Goal: Transaction & Acquisition: Purchase product/service

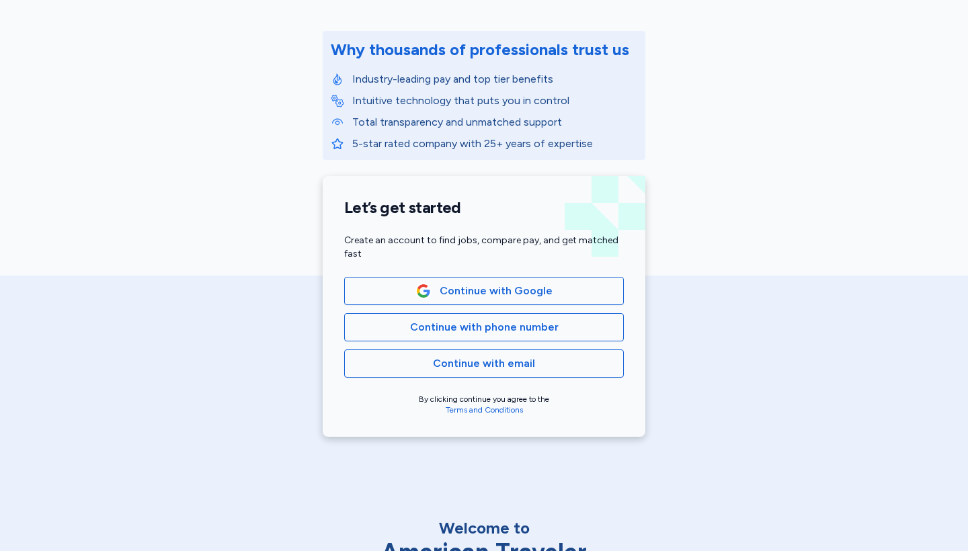
scroll to position [151, 0]
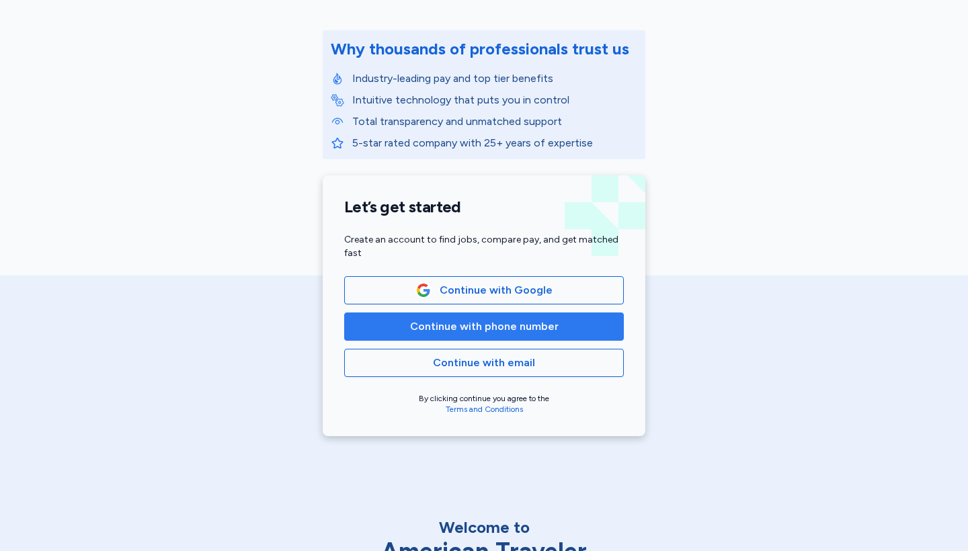
click at [448, 333] on span "Continue with phone number" at bounding box center [484, 327] width 149 height 16
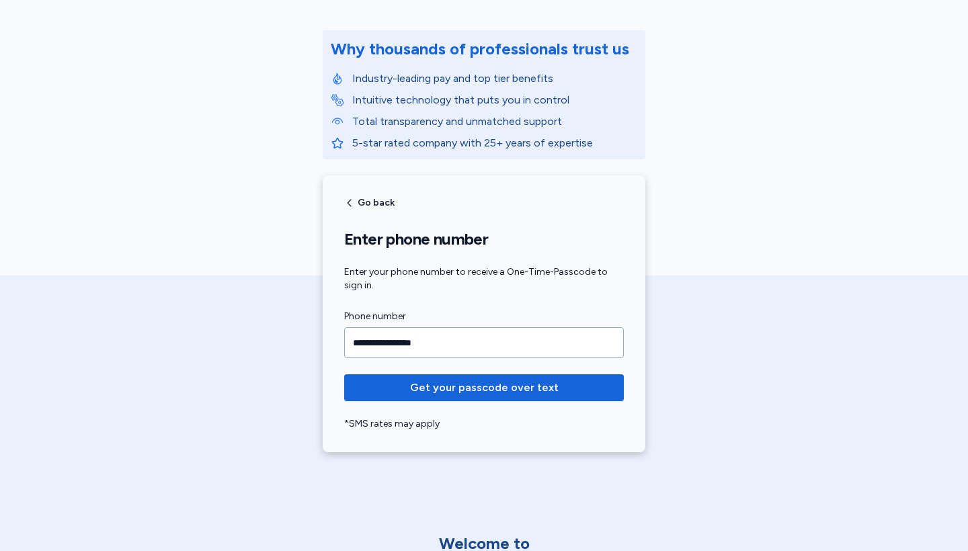
type input "**********"
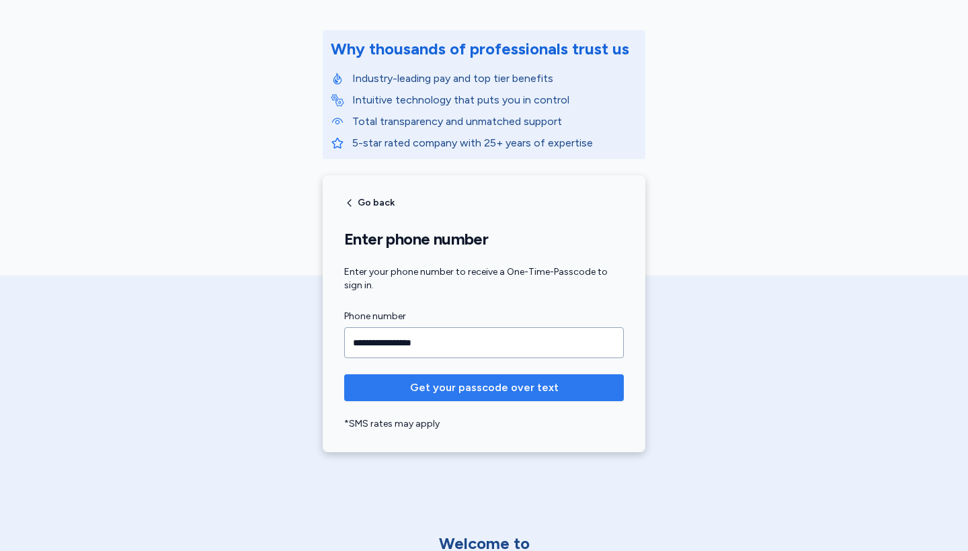
click at [497, 388] on span "Get your passcode over text" at bounding box center [484, 388] width 149 height 16
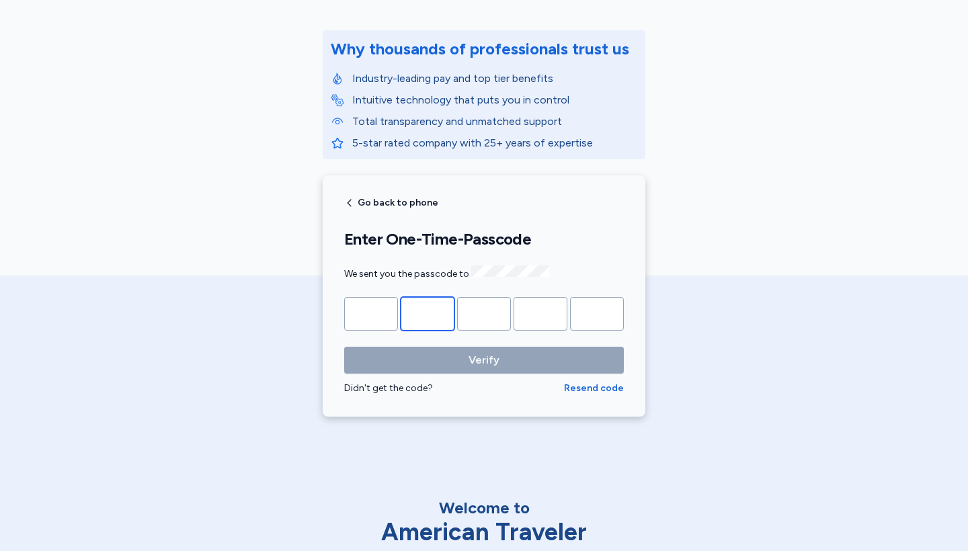
type input "*"
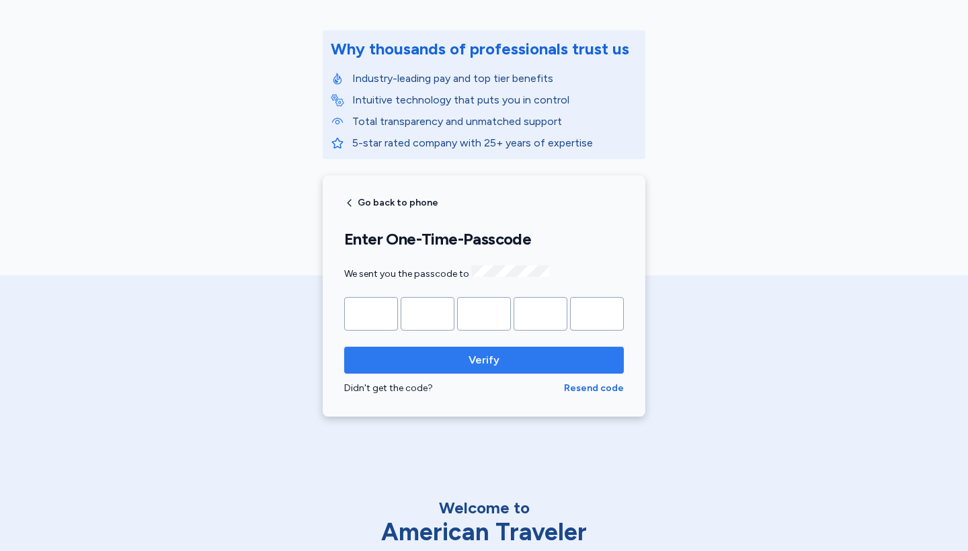
click at [460, 366] on span "Verify" at bounding box center [484, 360] width 258 height 16
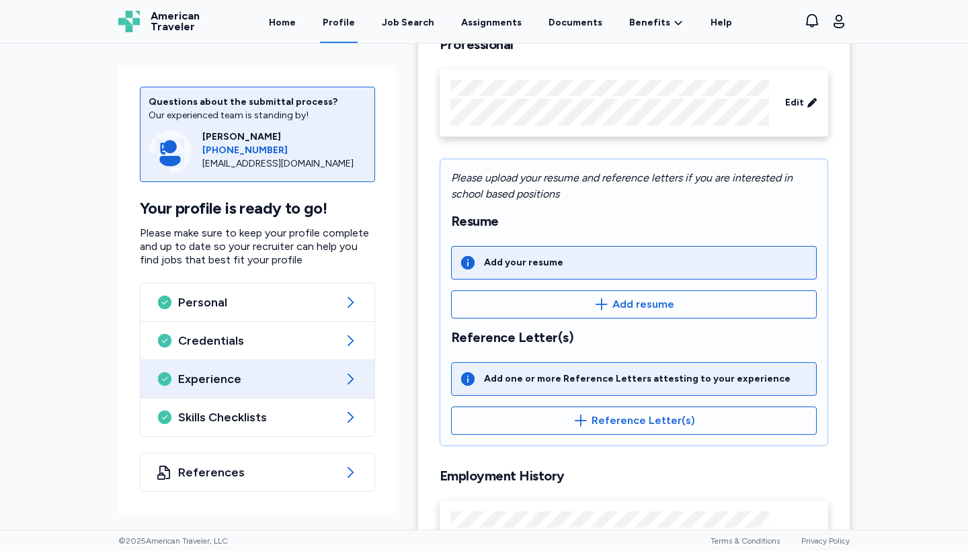
scroll to position [119, 0]
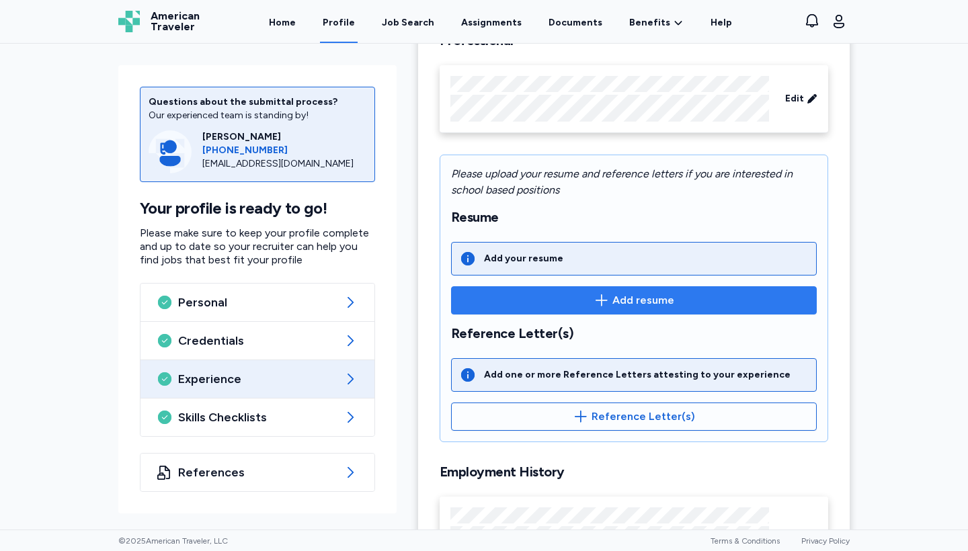
click at [580, 300] on span "Add resume" at bounding box center [633, 300] width 343 height 16
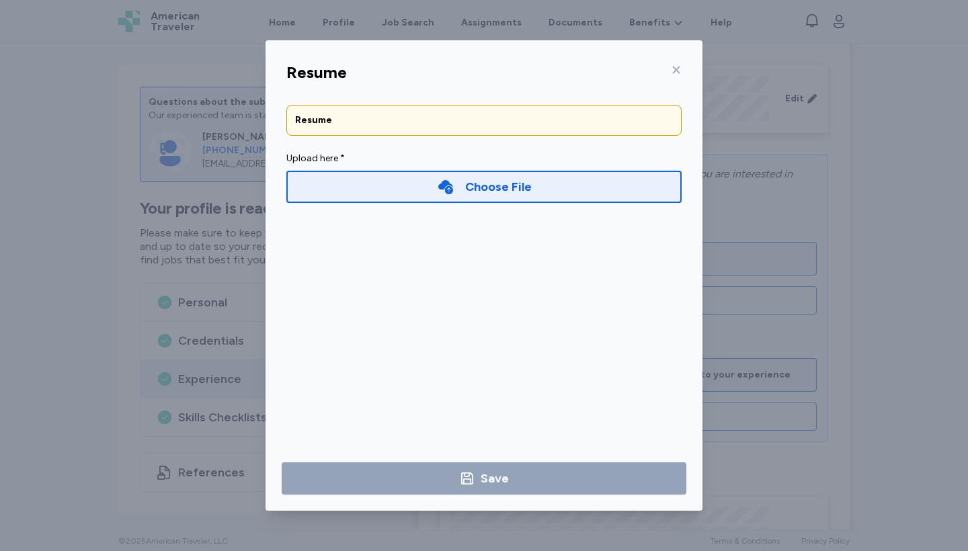
click at [450, 195] on div "Choose File" at bounding box center [484, 186] width 95 height 19
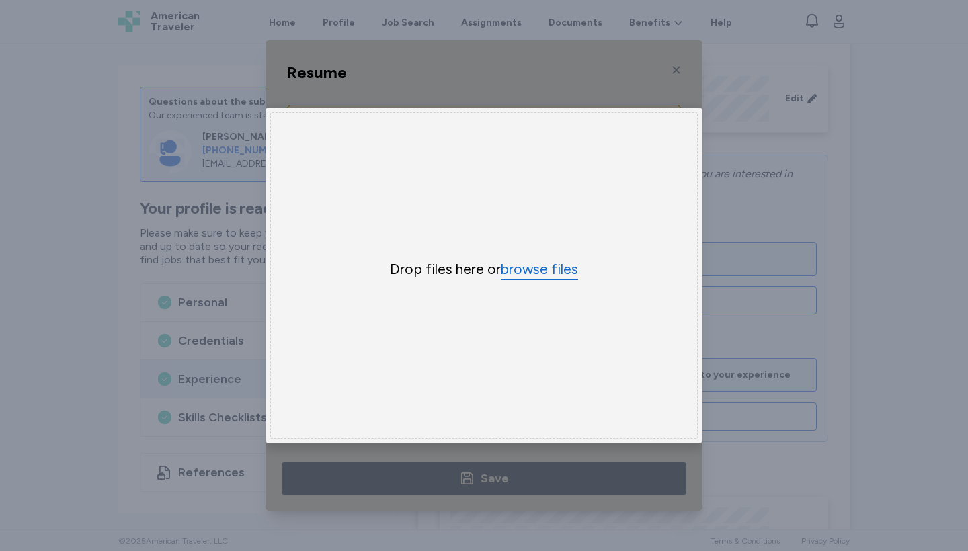
click at [536, 276] on button "browse files" at bounding box center [539, 269] width 77 height 19
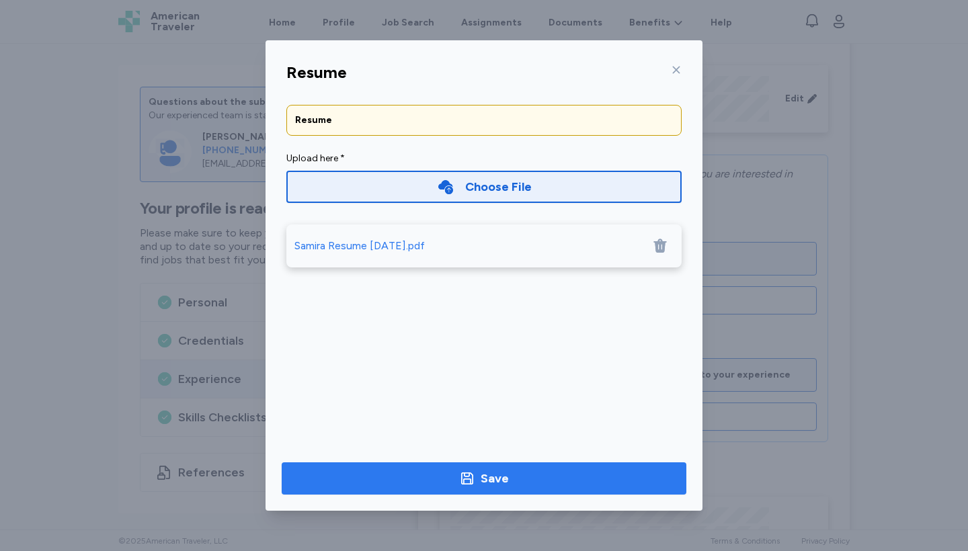
click at [518, 482] on span "Save" at bounding box center [483, 478] width 383 height 19
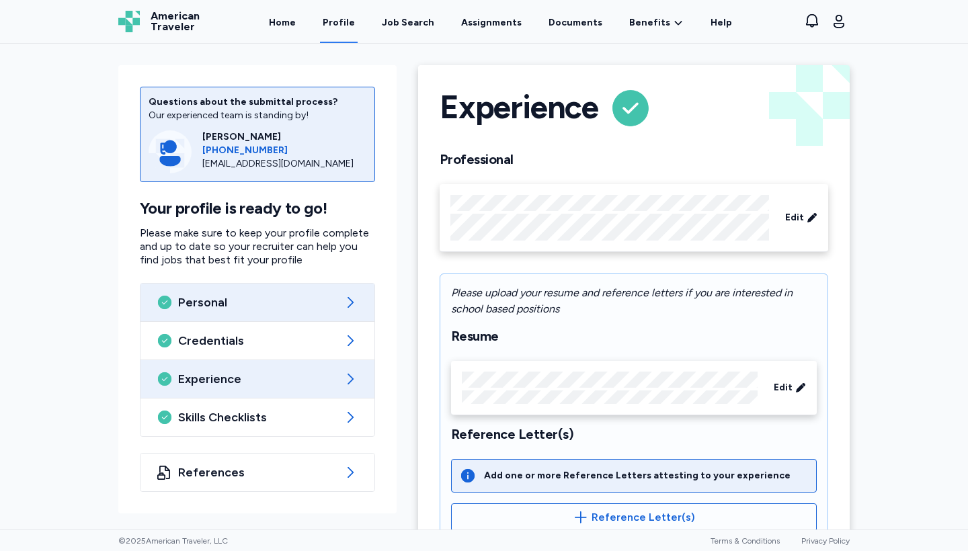
scroll to position [0, 0]
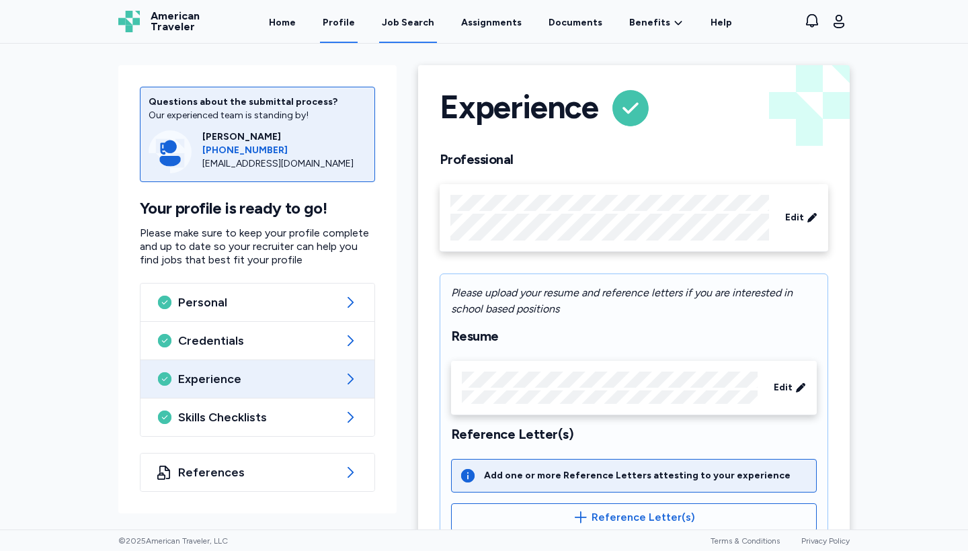
click at [407, 20] on div "Job Search" at bounding box center [408, 22] width 52 height 13
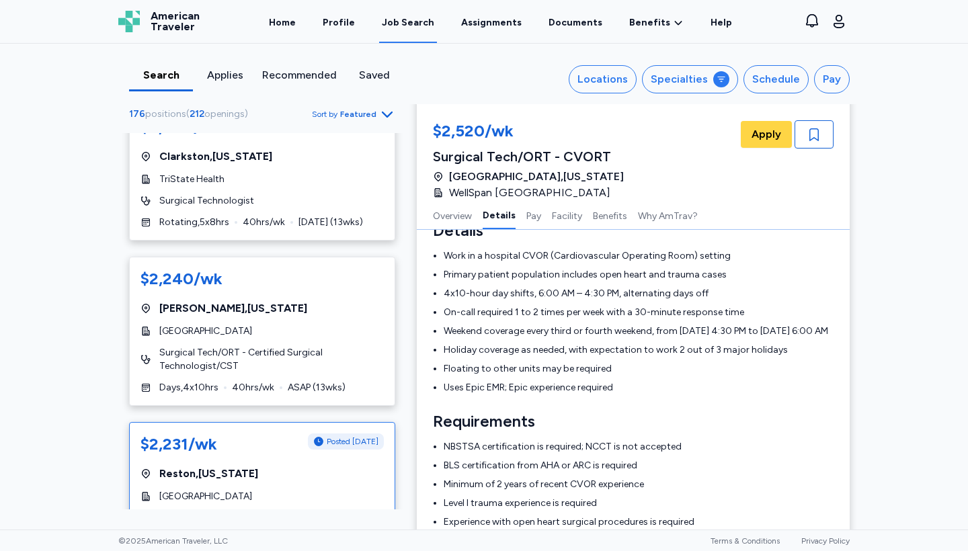
scroll to position [6416, 0]
click at [302, 421] on div "$2,231/wk Posted 2 days ago Reston , Virginia Reston Hospital Center Surgical T…" at bounding box center [262, 495] width 266 height 149
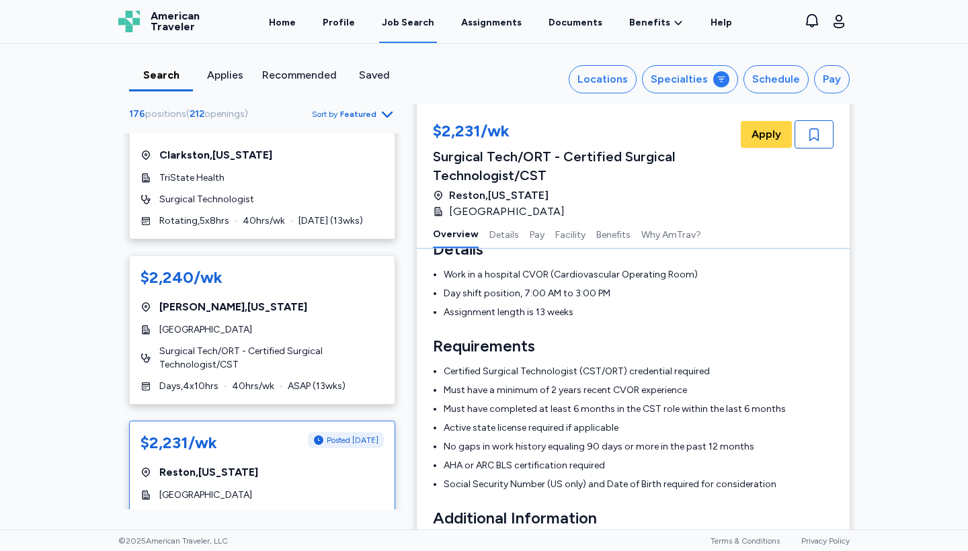
scroll to position [20, 0]
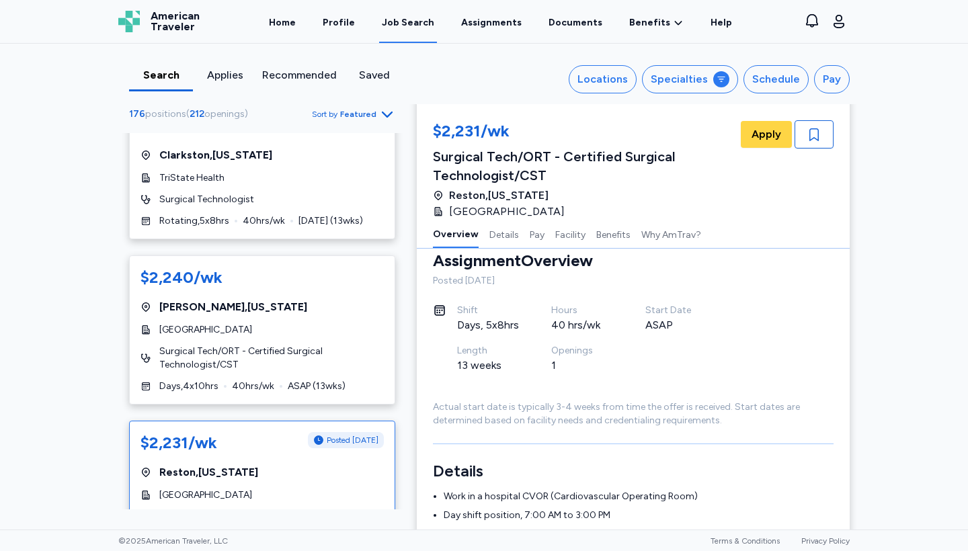
click at [256, 510] on span "Surgical Tech/ORT - Certified Surgical Technologist/CST" at bounding box center [271, 523] width 224 height 27
click at [767, 139] on span "Apply" at bounding box center [766, 134] width 30 height 16
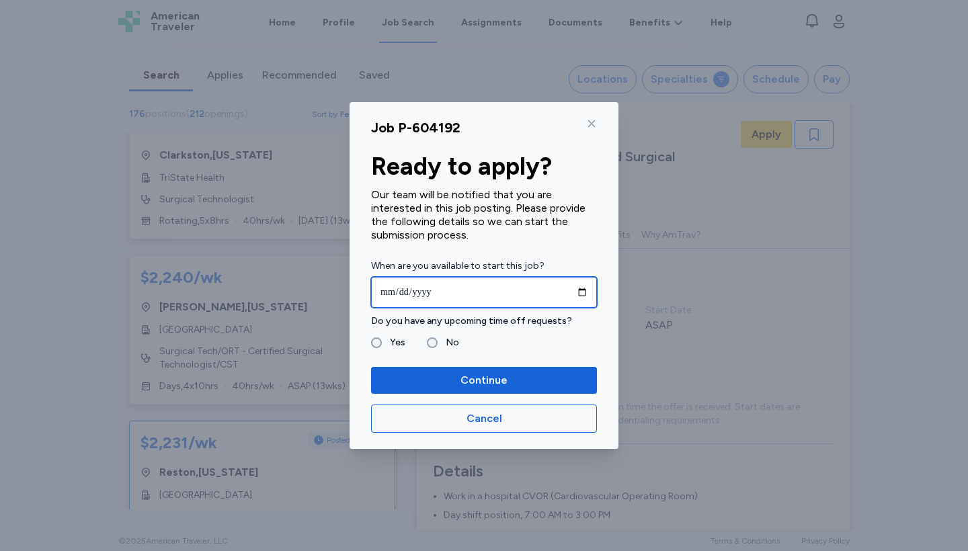
click at [401, 291] on input "date" at bounding box center [484, 292] width 226 height 31
type input "**********"
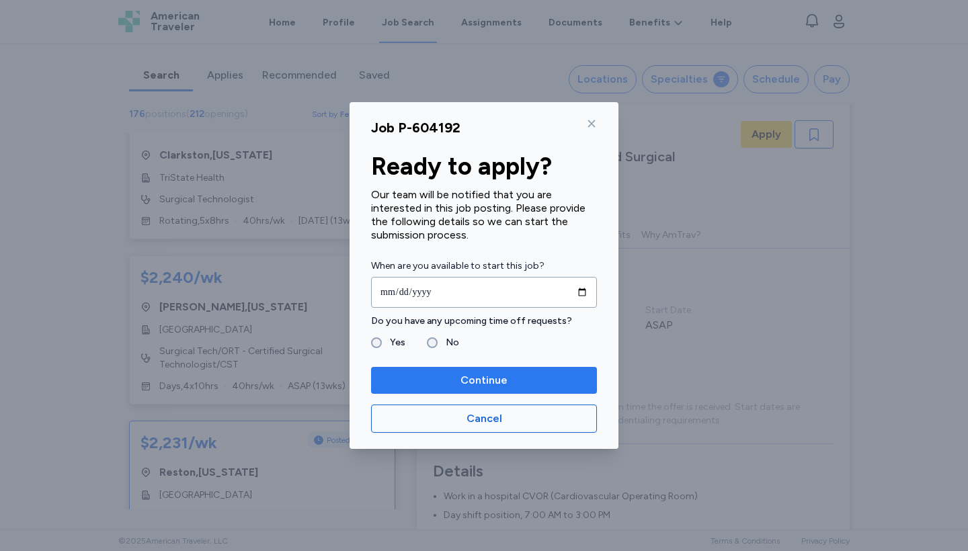
click at [511, 380] on span "Continue" at bounding box center [484, 380] width 204 height 16
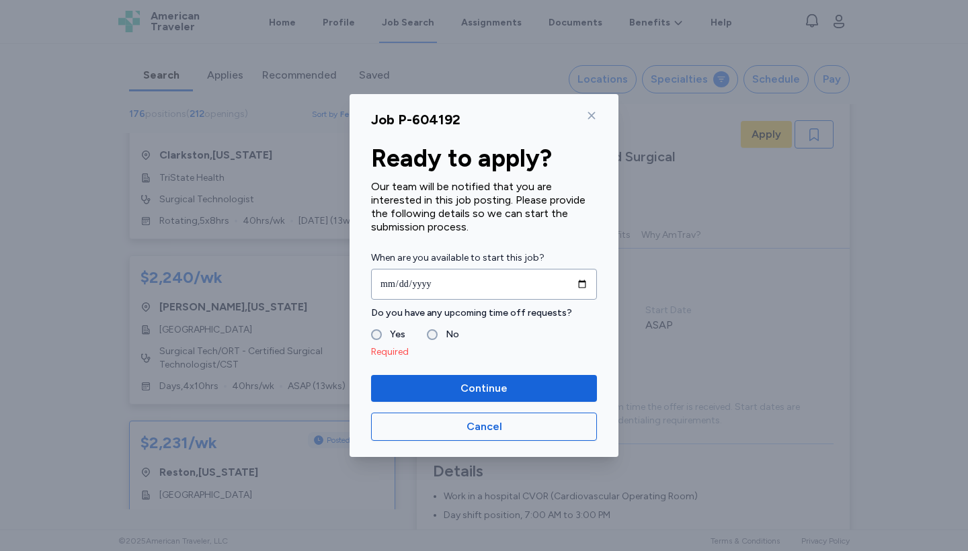
click at [383, 330] on label "Yes" at bounding box center [394, 335] width 24 height 16
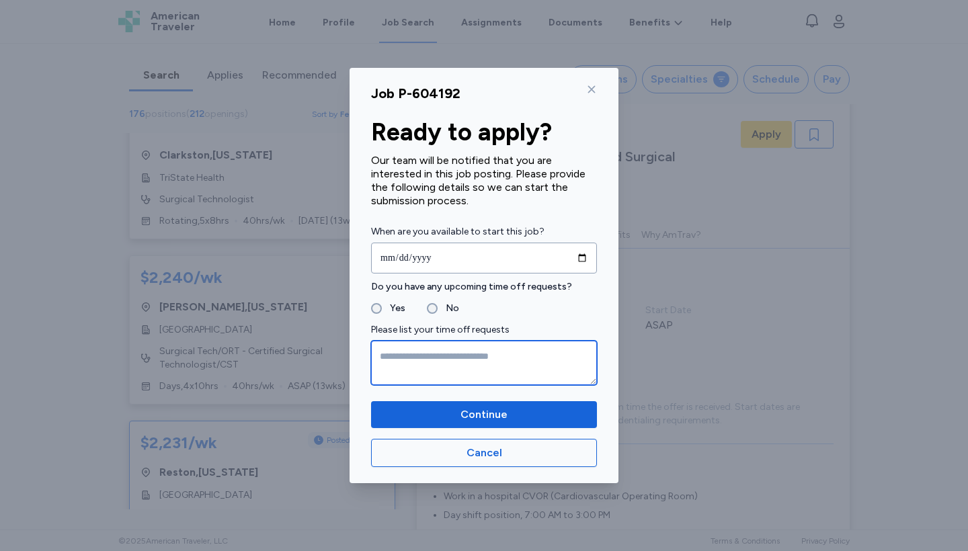
click at [433, 364] on textarea at bounding box center [484, 363] width 226 height 44
type textarea "**********"
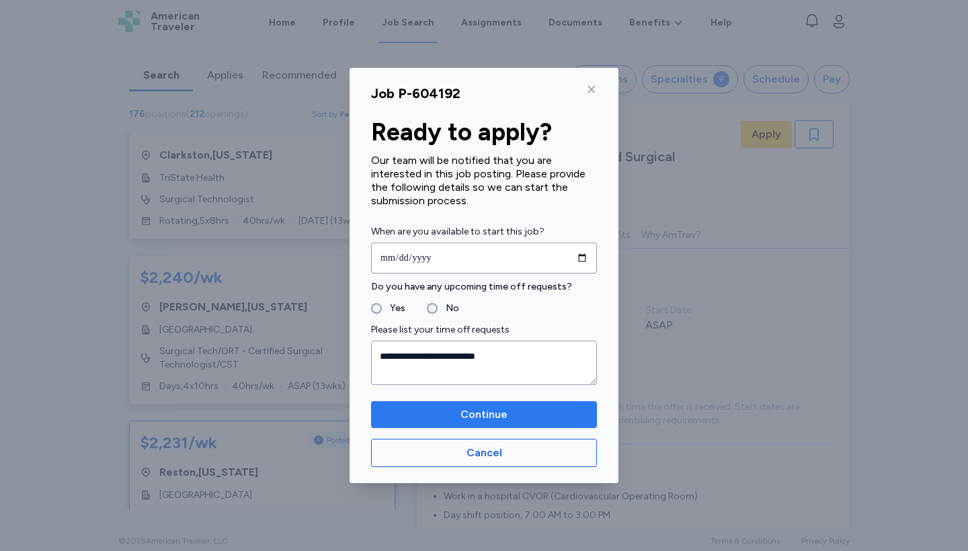
click at [513, 414] on span "Continue" at bounding box center [484, 415] width 204 height 16
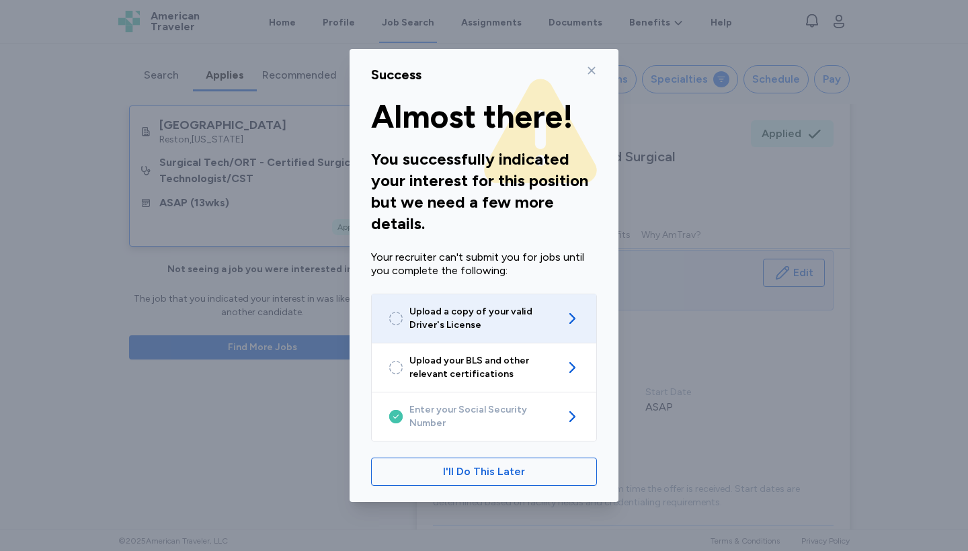
click at [529, 329] on span "Upload a copy of your valid Driver's License" at bounding box center [483, 318] width 149 height 27
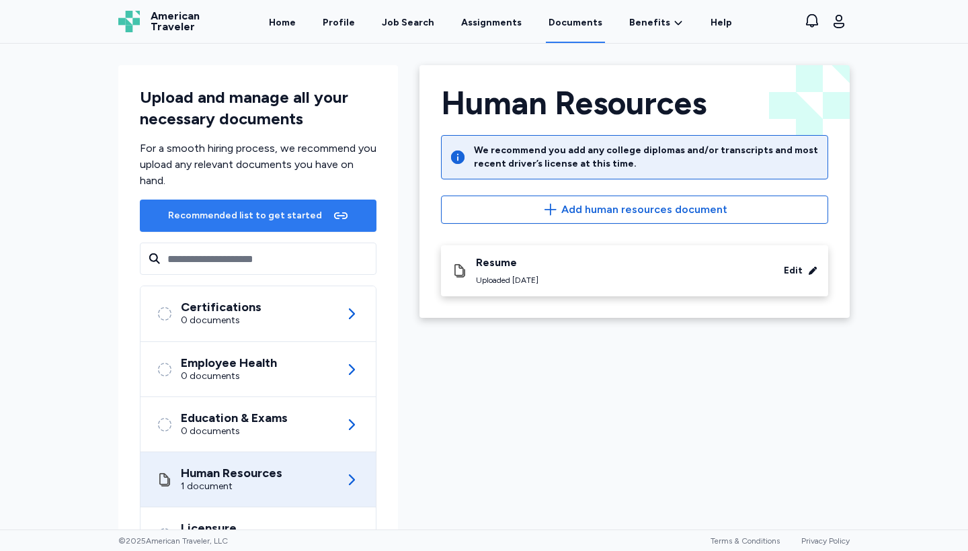
click at [319, 215] on div "Recommended list to get started" at bounding box center [258, 216] width 186 height 22
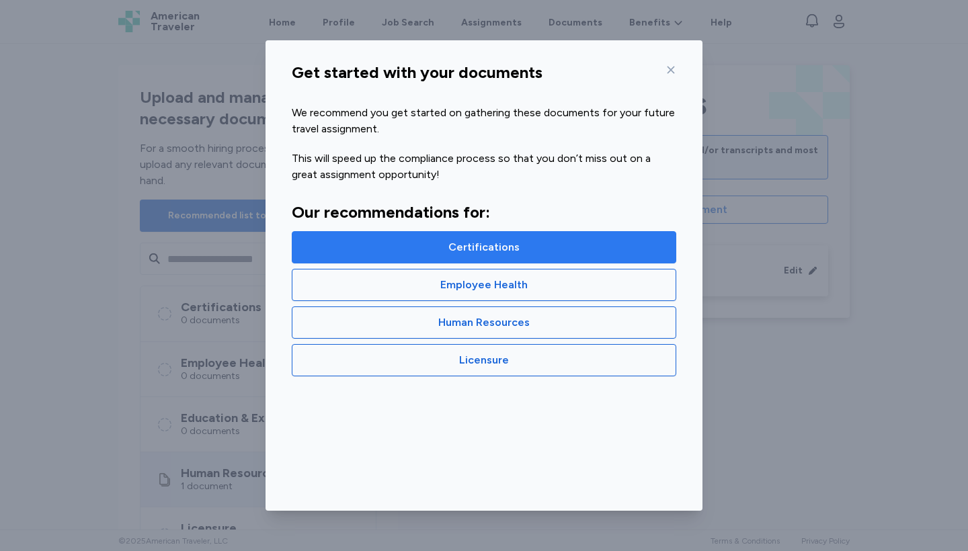
click at [438, 255] on span "Certifications" at bounding box center [484, 247] width 362 height 16
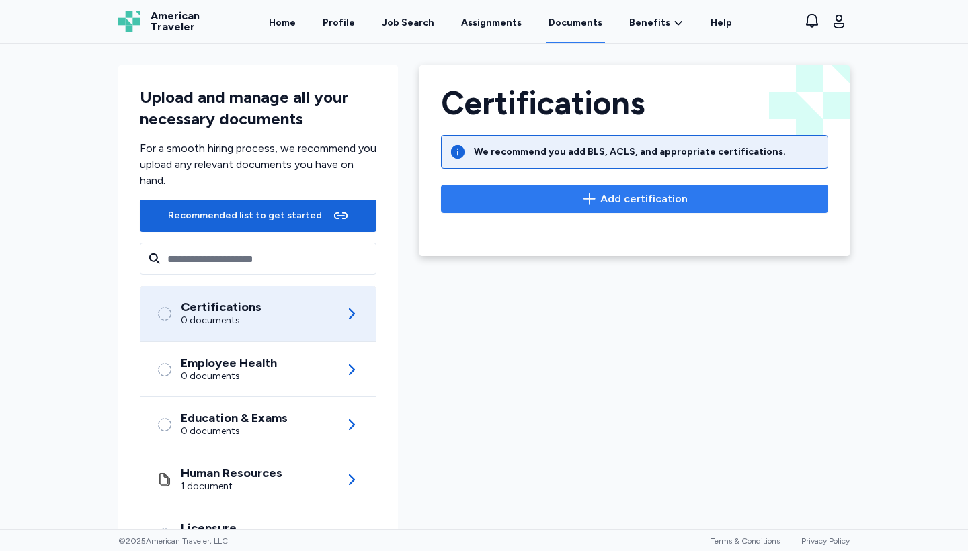
click at [607, 208] on button "Add certification" at bounding box center [634, 199] width 387 height 28
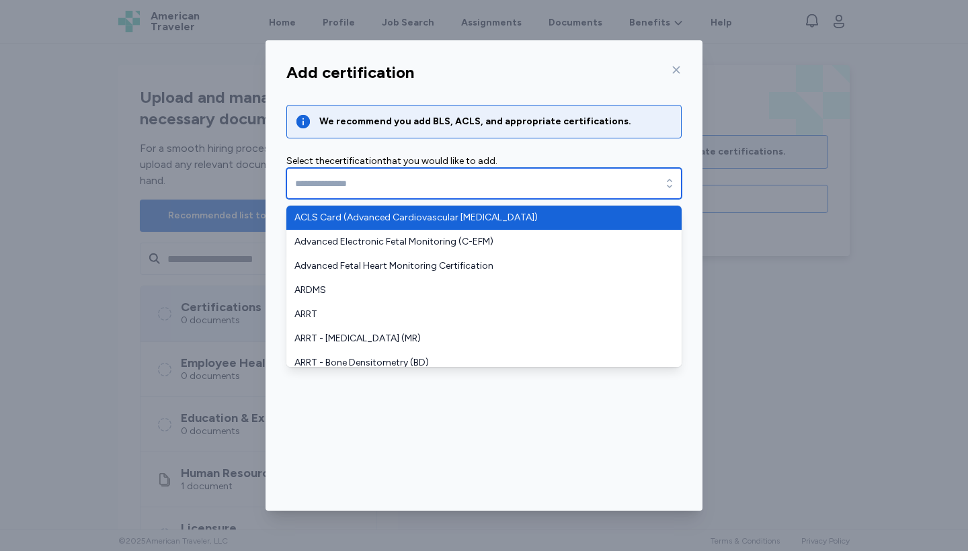
click at [423, 182] on input "text" at bounding box center [483, 183] width 395 height 31
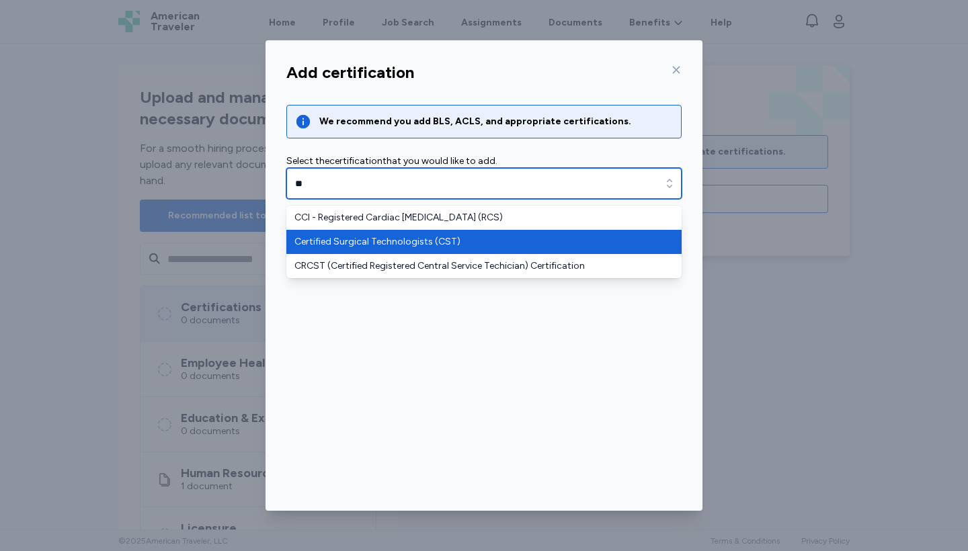
type input "**********"
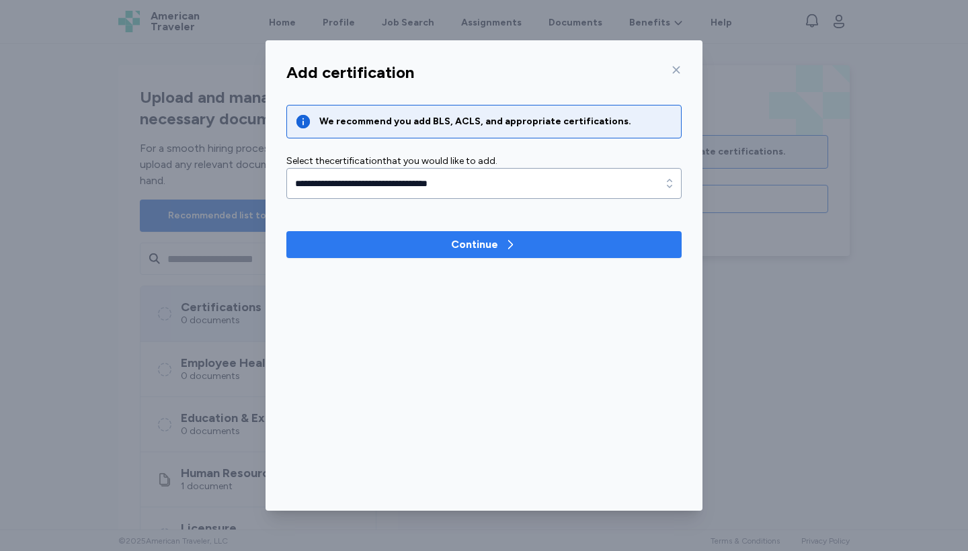
click at [460, 240] on div "Continue" at bounding box center [474, 245] width 47 height 16
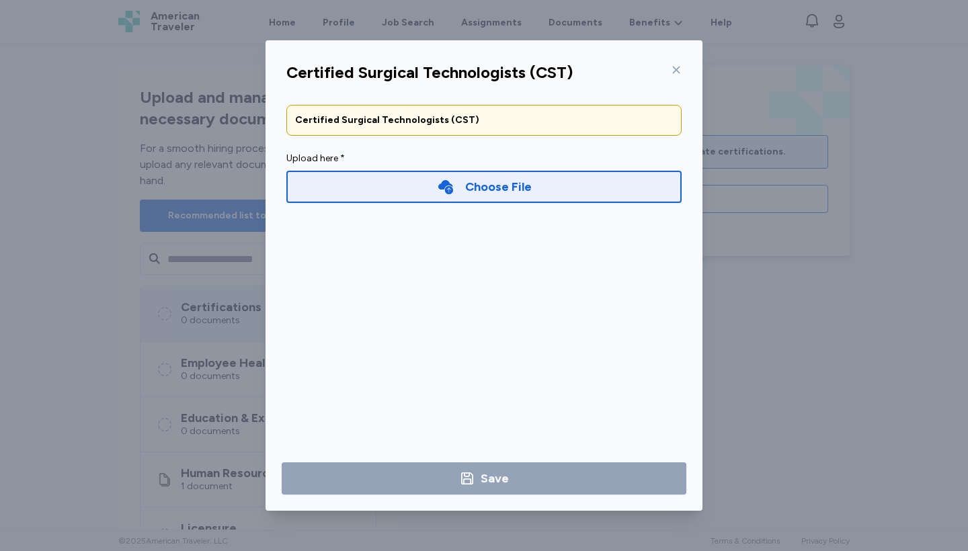
click at [509, 191] on div "Choose File" at bounding box center [498, 186] width 67 height 19
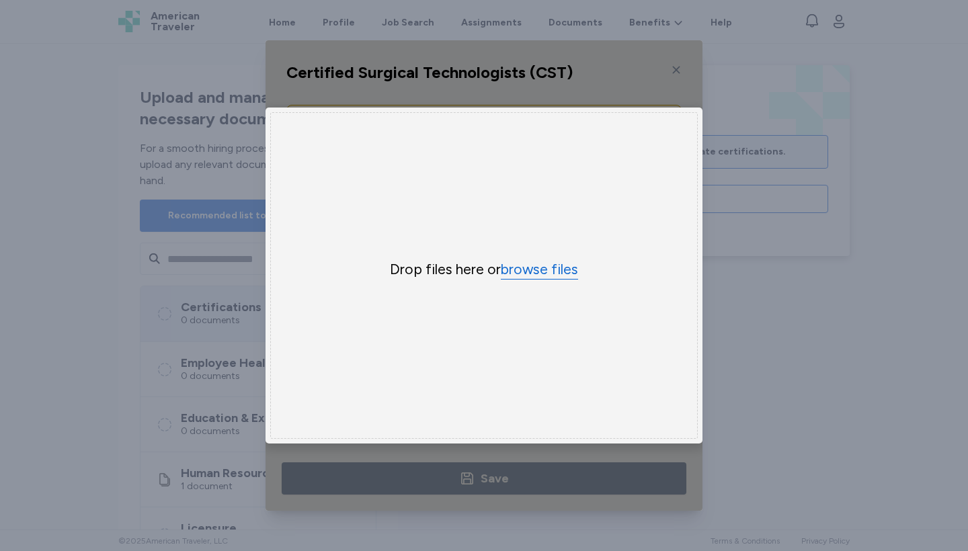
click at [556, 269] on button "browse files" at bounding box center [539, 269] width 77 height 19
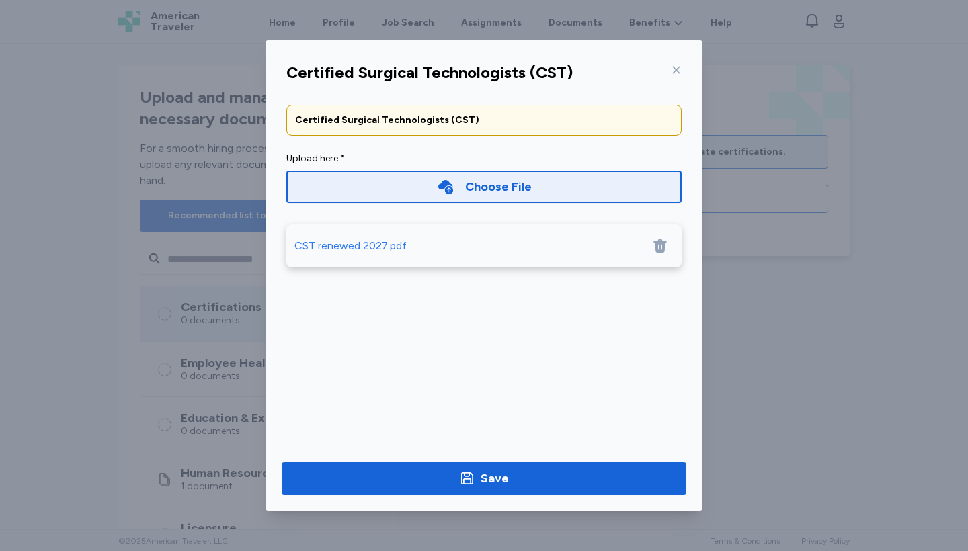
click at [553, 192] on div "Choose File" at bounding box center [483, 187] width 395 height 32
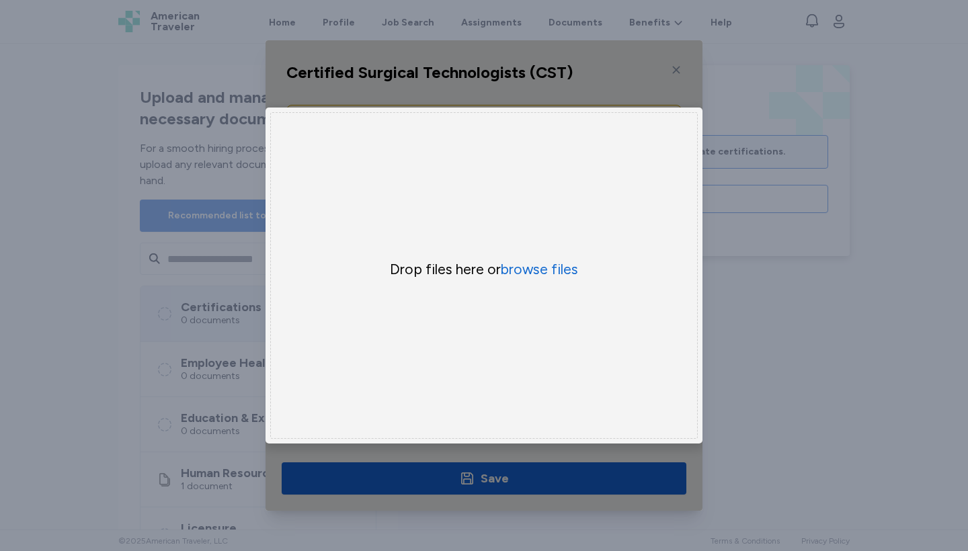
click at [510, 454] on div "Uppy Dashboard Window (Press escape to close)" at bounding box center [483, 275] width 437 height 470
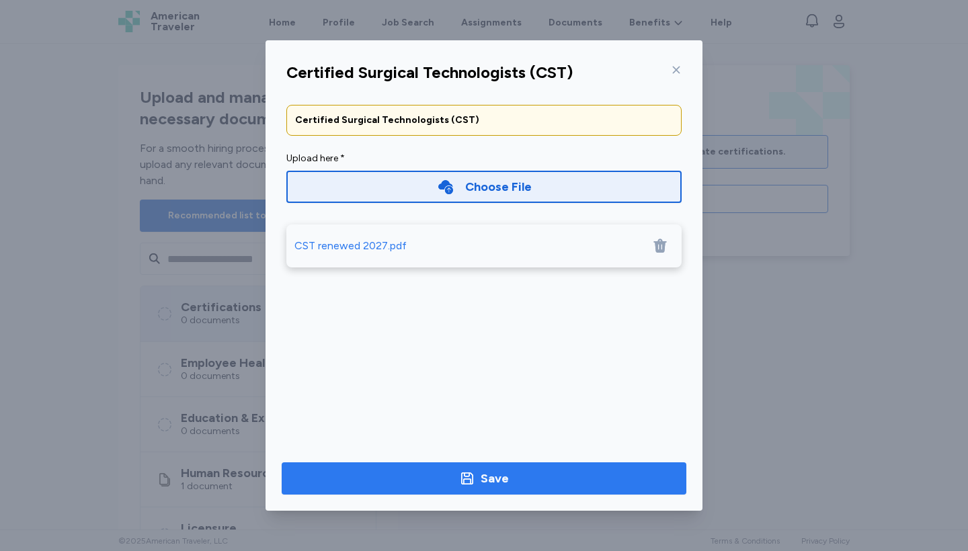
click at [481, 486] on div "Save" at bounding box center [494, 478] width 28 height 19
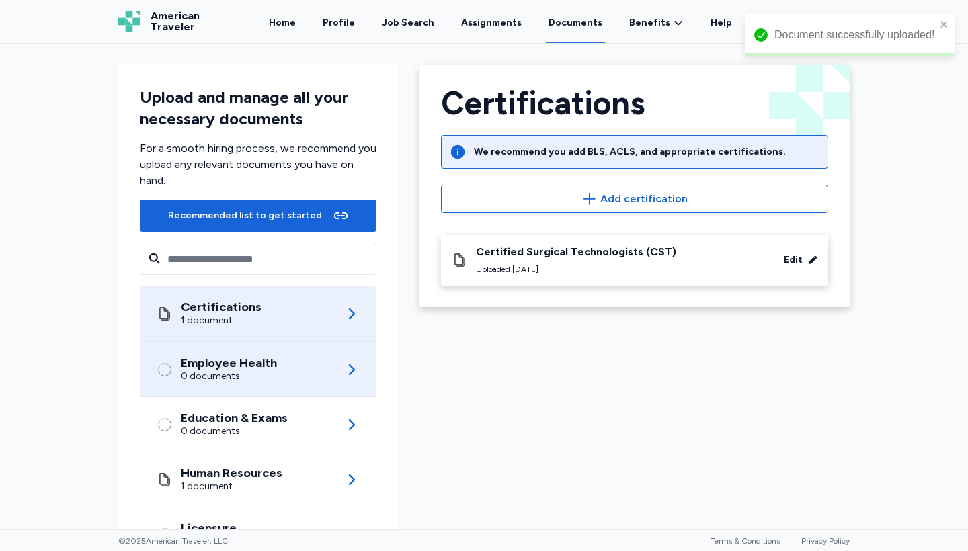
click at [310, 357] on div "Employee Health 0 documents" at bounding box center [258, 369] width 203 height 54
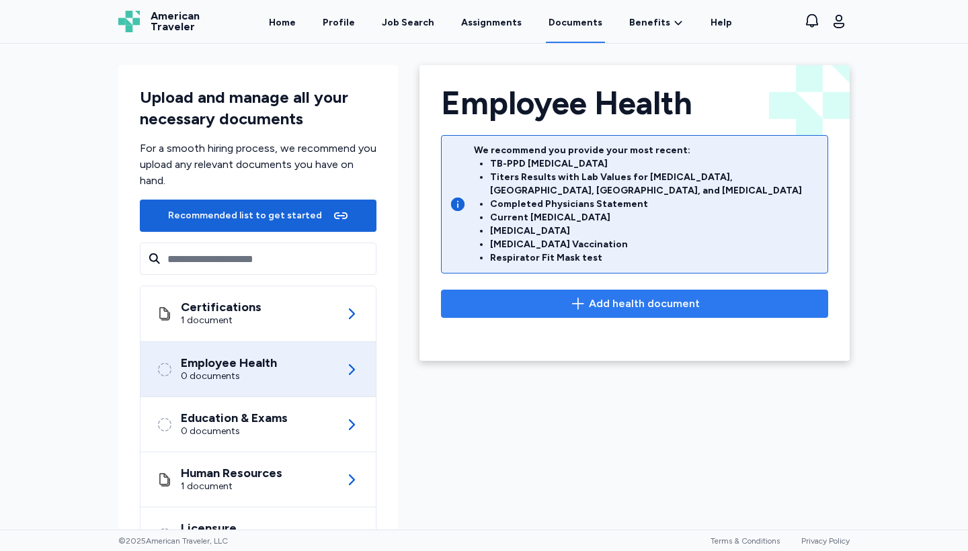
click at [616, 296] on span "Add health document" at bounding box center [644, 304] width 111 height 16
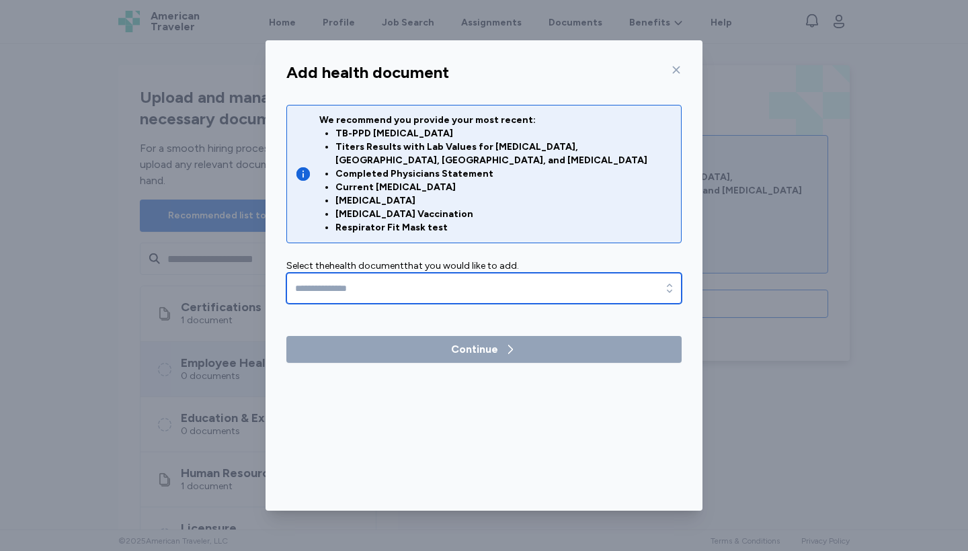
click at [437, 273] on input "text" at bounding box center [483, 288] width 395 height 31
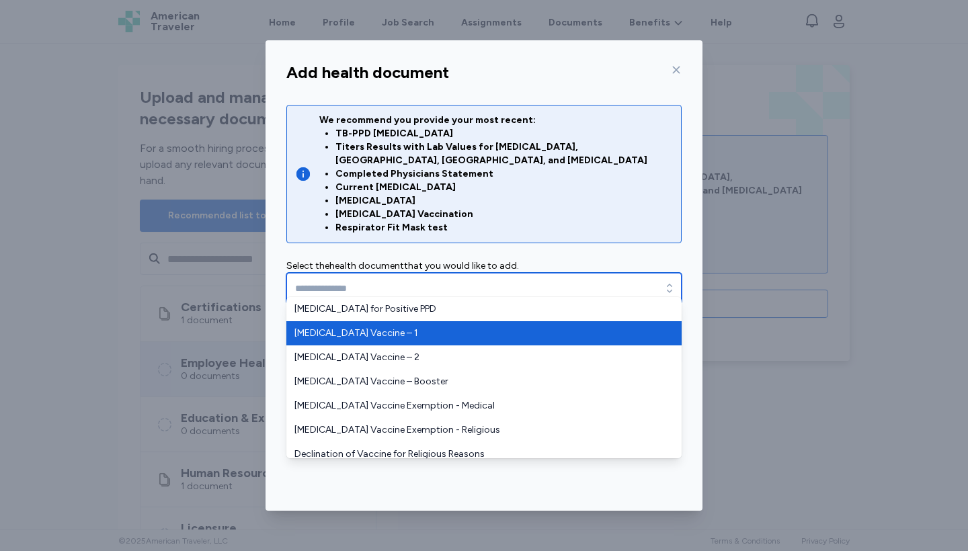
type input "**********"
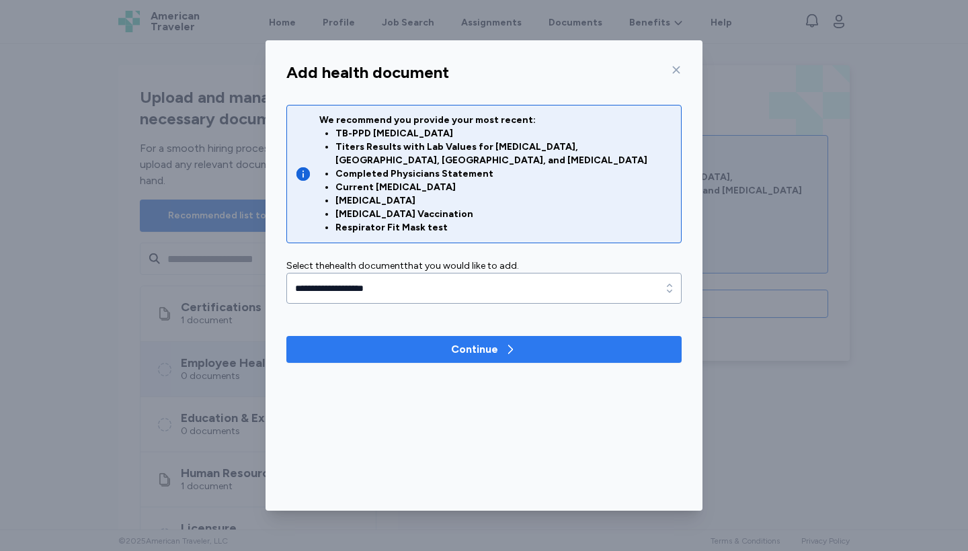
click at [457, 341] on div "Continue" at bounding box center [474, 349] width 47 height 16
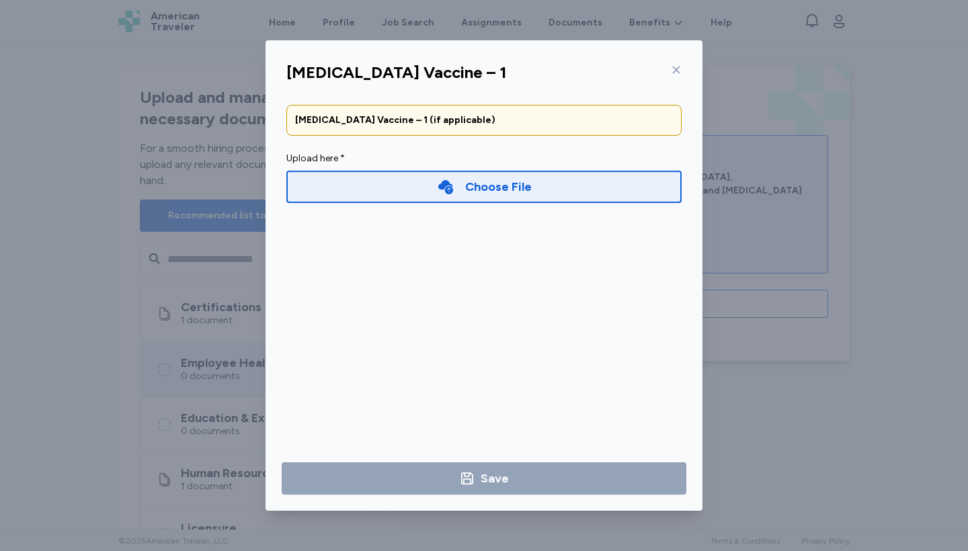
click at [515, 180] on div "Choose File" at bounding box center [498, 186] width 67 height 19
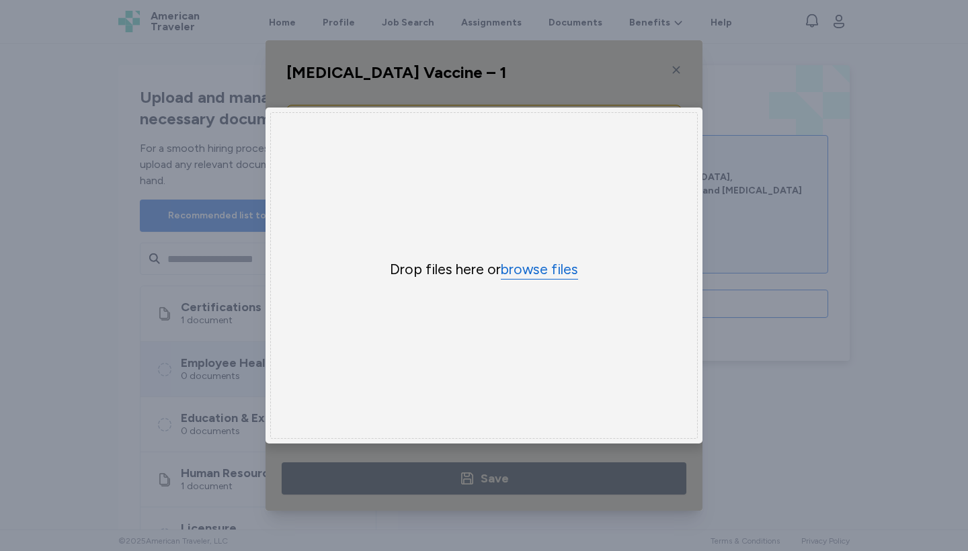
click at [552, 273] on button "browse files" at bounding box center [539, 269] width 77 height 19
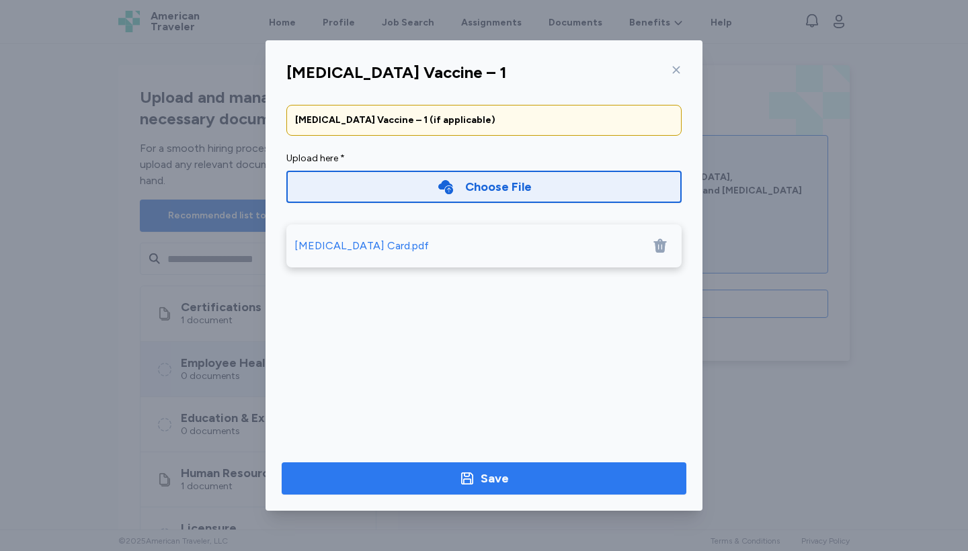
click at [475, 482] on icon "button" at bounding box center [467, 478] width 16 height 16
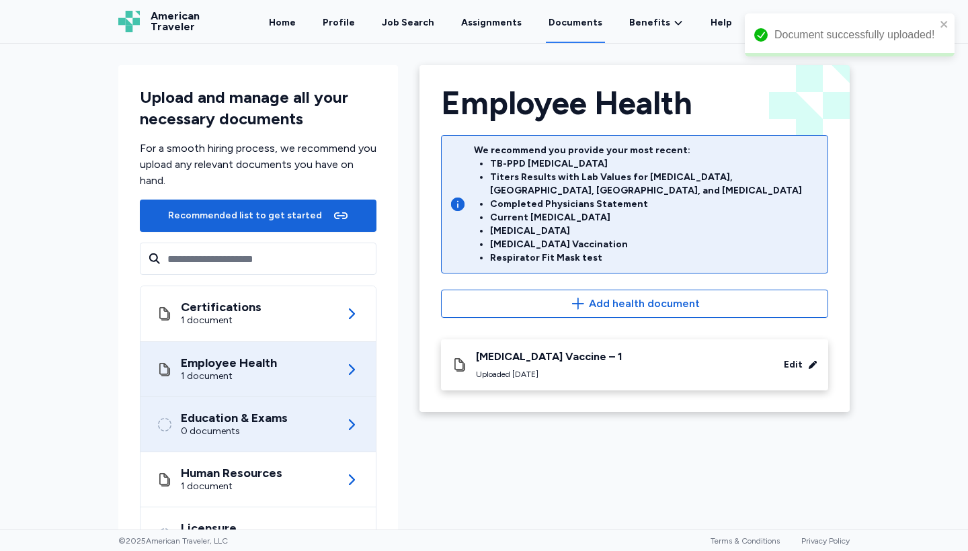
click at [338, 427] on div "Education & Exams 0 documents" at bounding box center [258, 424] width 203 height 54
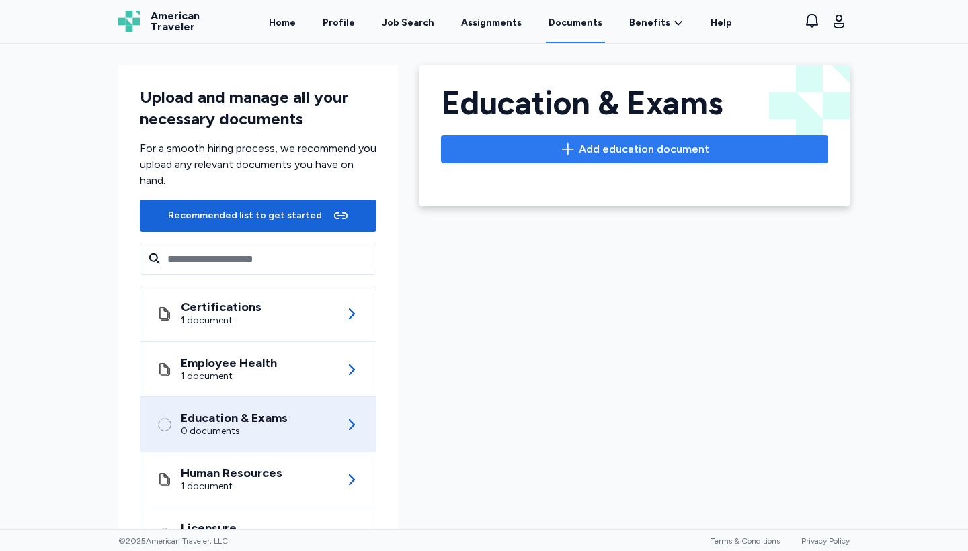
click at [649, 159] on button "Add education document" at bounding box center [634, 149] width 387 height 28
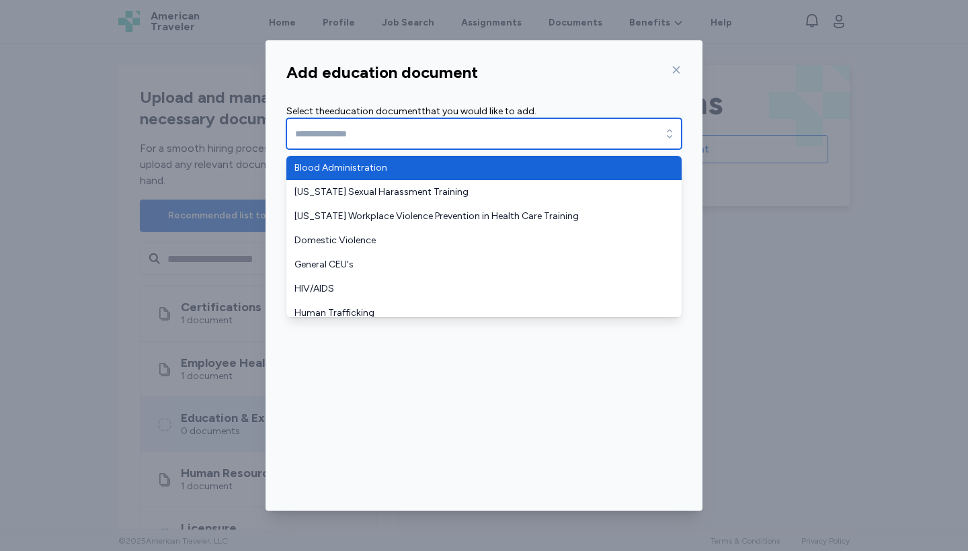
click at [438, 137] on input "text" at bounding box center [483, 133] width 395 height 31
type input "*"
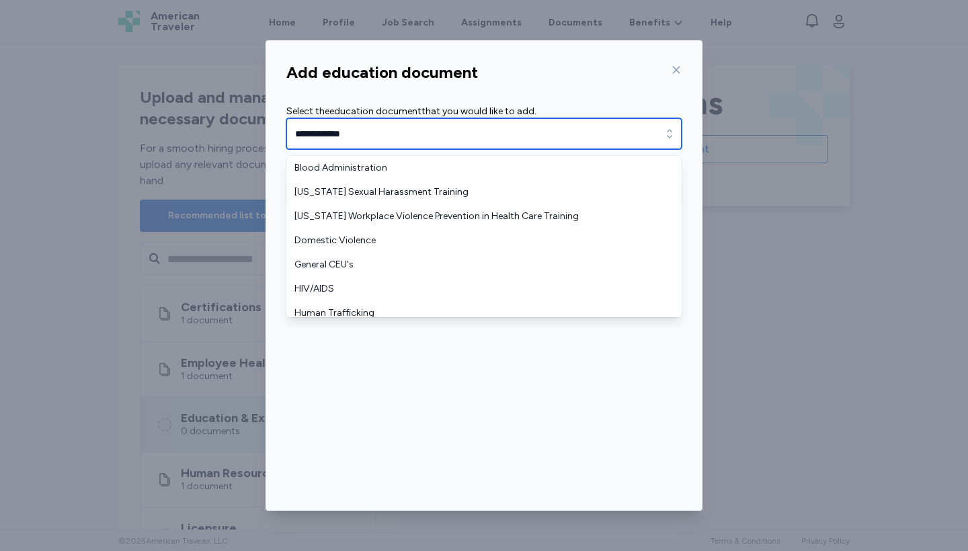
type input "**********"
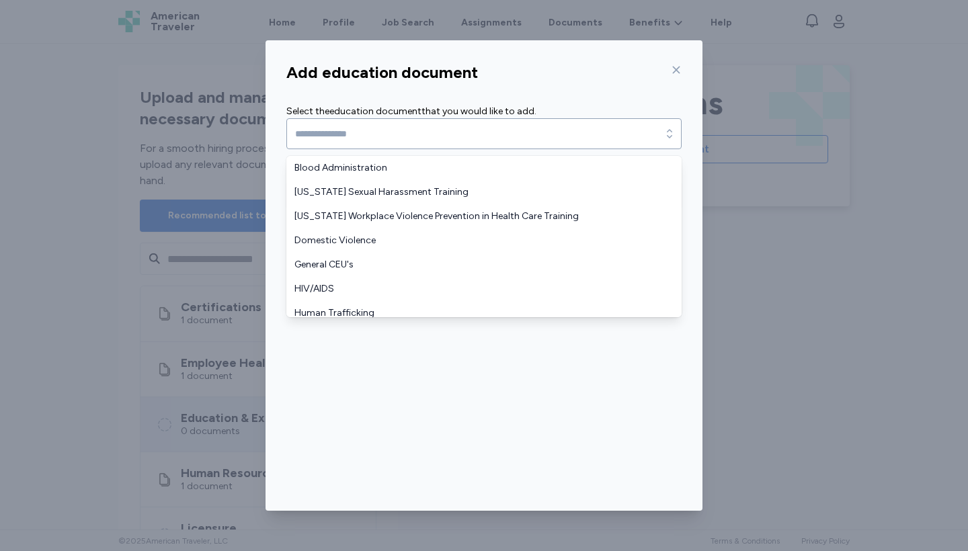
click at [676, 71] on div "Add education document Select the education document that you would like to add…" at bounding box center [483, 283] width 437 height 454
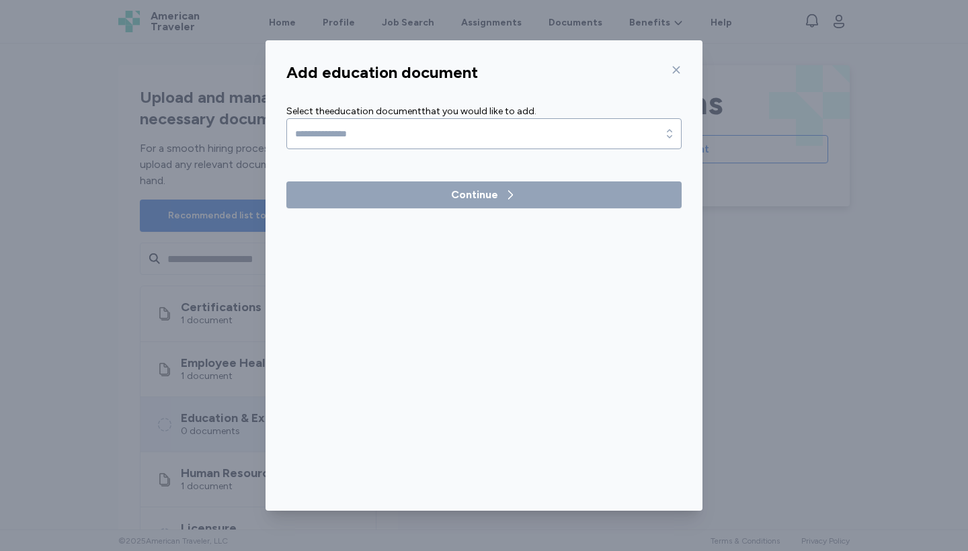
click at [676, 77] on div at bounding box center [673, 70] width 16 height 22
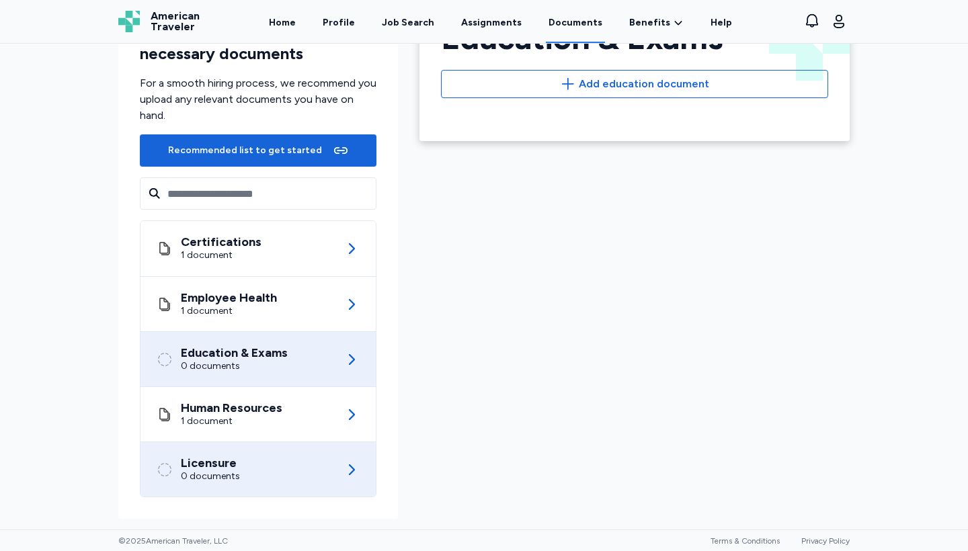
scroll to position [65, 0]
click at [257, 474] on div "Licensure 0 documents" at bounding box center [258, 469] width 203 height 54
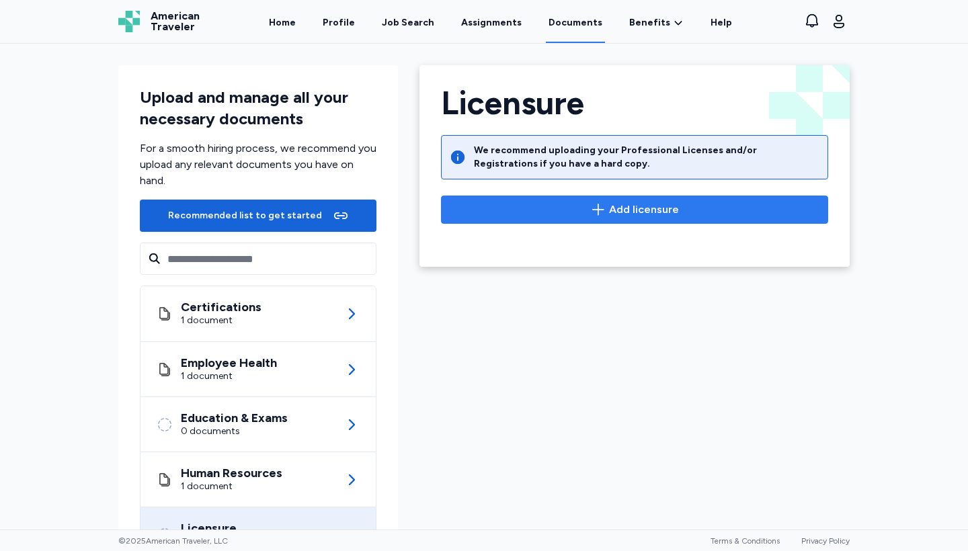
click at [679, 213] on span "Add licensure" at bounding box center [634, 210] width 364 height 16
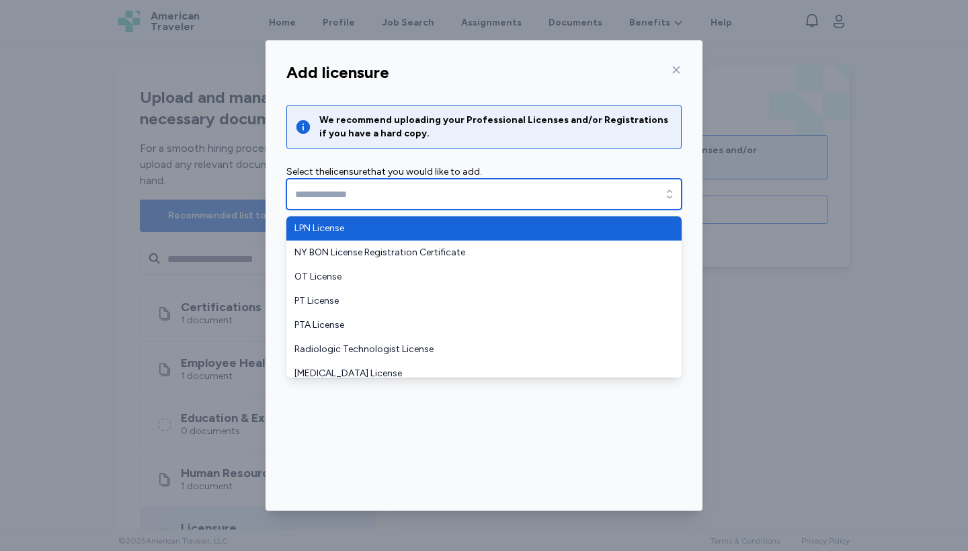
click at [449, 198] on input "text" at bounding box center [483, 194] width 395 height 31
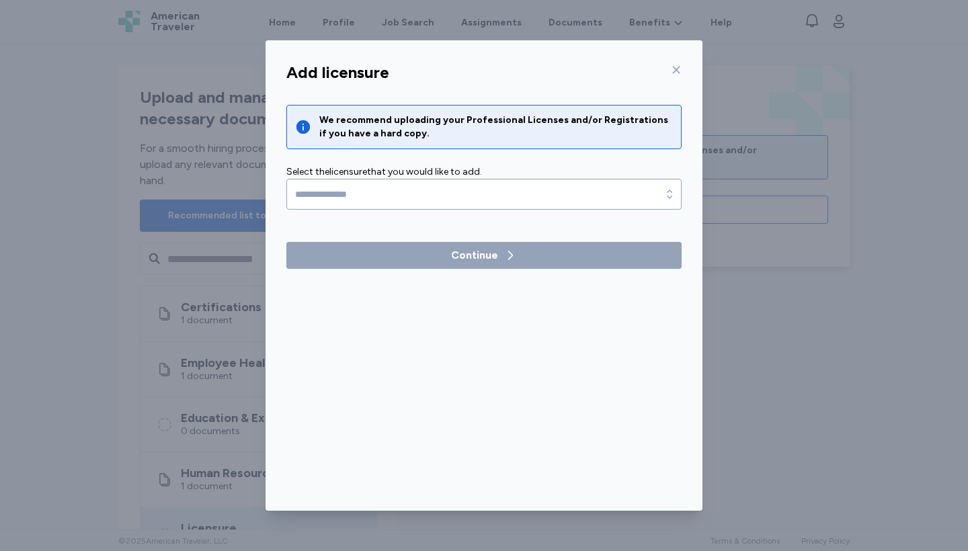
click at [678, 67] on div "Add licensure We recommend uploading your Professional Licenses and/or Registra…" at bounding box center [483, 283] width 437 height 454
click at [678, 69] on icon at bounding box center [676, 70] width 11 height 11
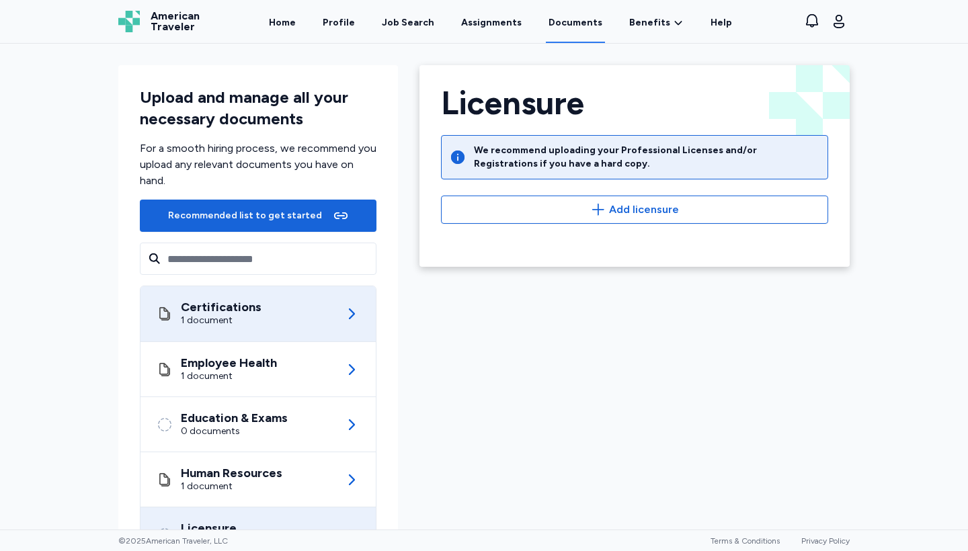
click at [351, 309] on icon at bounding box center [351, 314] width 16 height 16
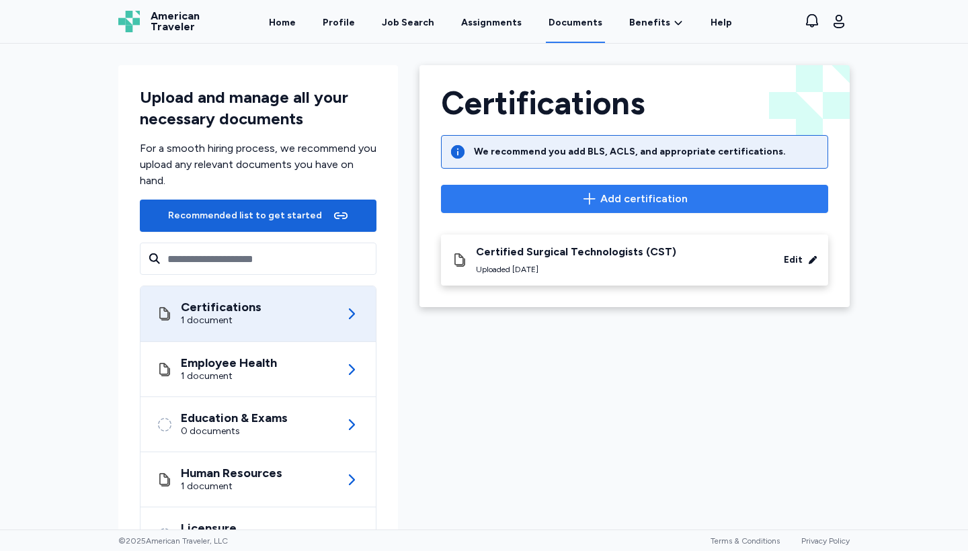
click at [672, 206] on span "Add certification" at bounding box center [643, 199] width 87 height 16
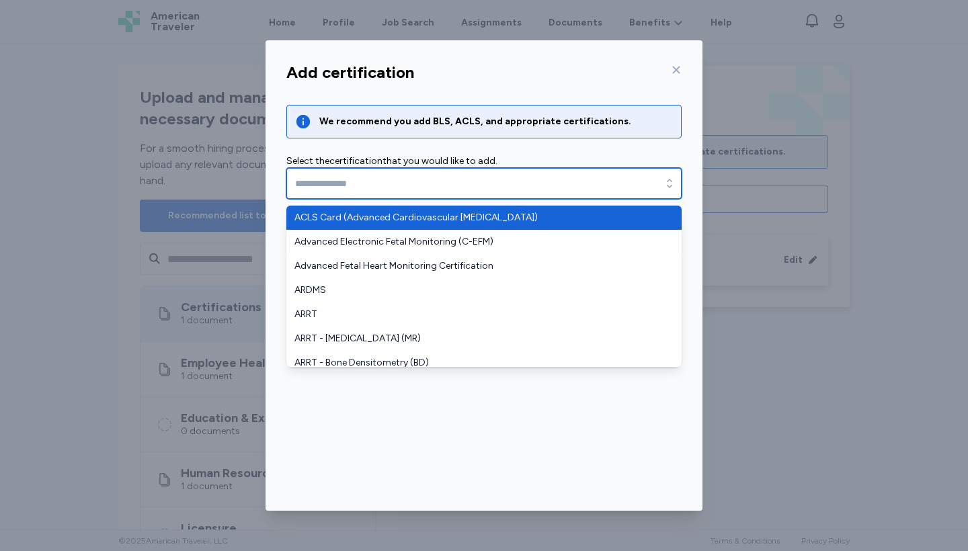
click at [539, 185] on input "text" at bounding box center [483, 183] width 395 height 31
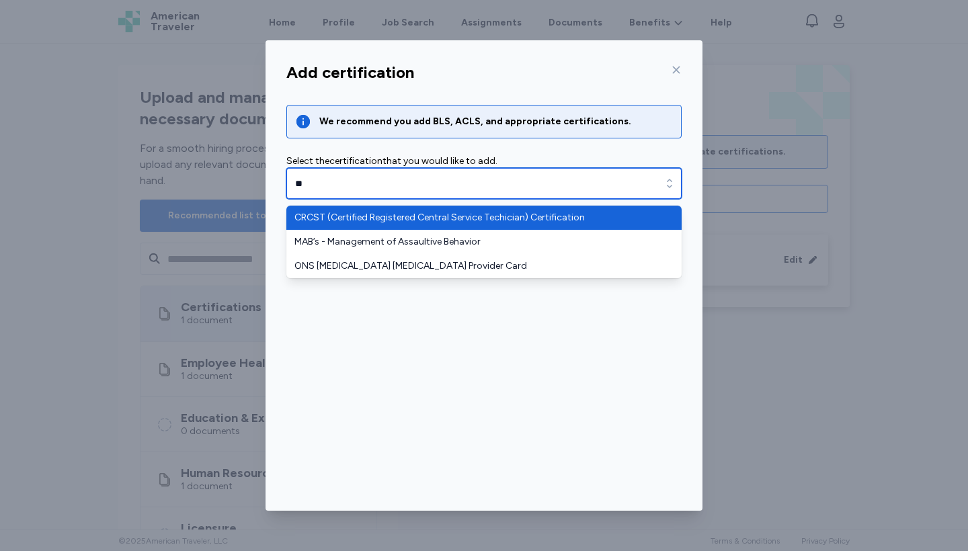
type input "*"
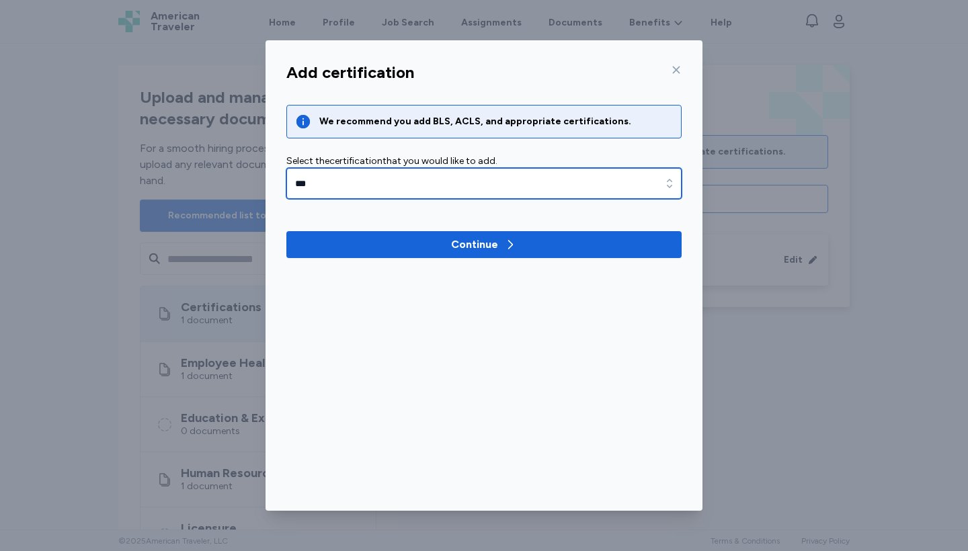
type input "**********"
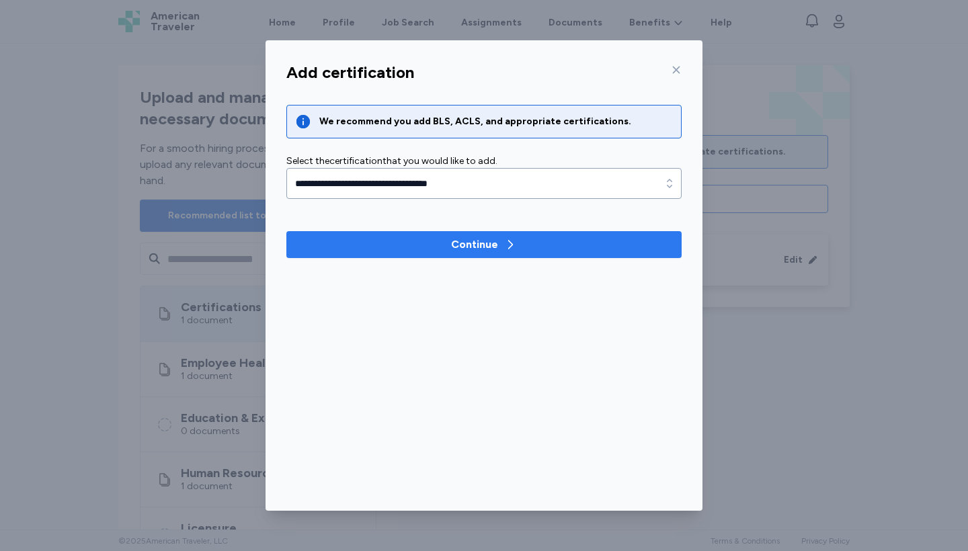
click at [481, 245] on div "Continue" at bounding box center [474, 245] width 47 height 16
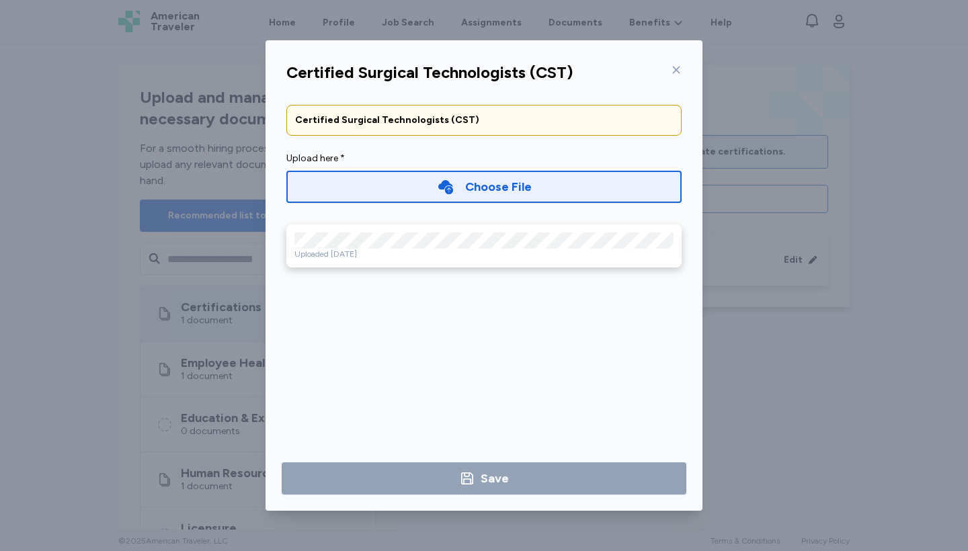
click at [510, 188] on div "Choose File" at bounding box center [498, 186] width 67 height 19
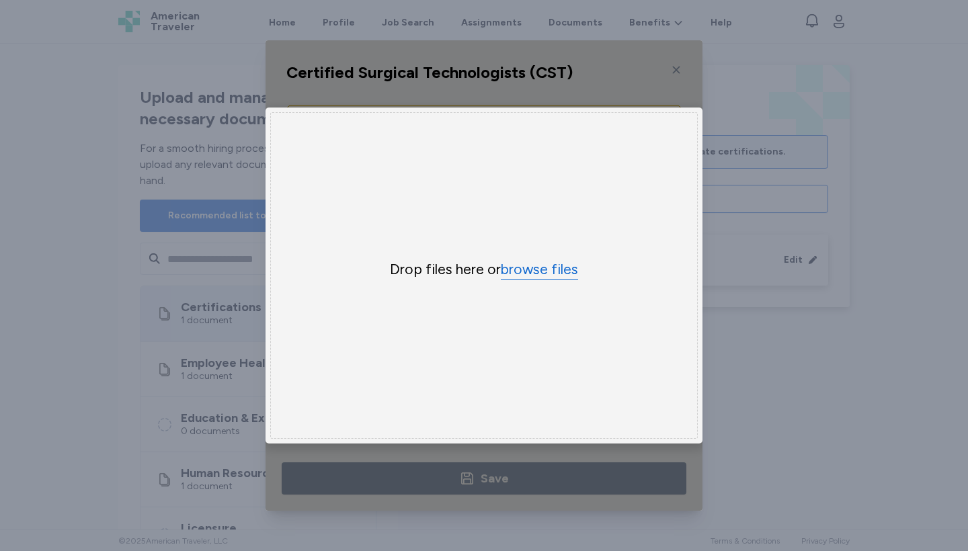
click at [551, 273] on button "browse files" at bounding box center [539, 269] width 77 height 19
click at [677, 71] on div "Uppy Dashboard Window (Press escape to close)" at bounding box center [483, 275] width 437 height 470
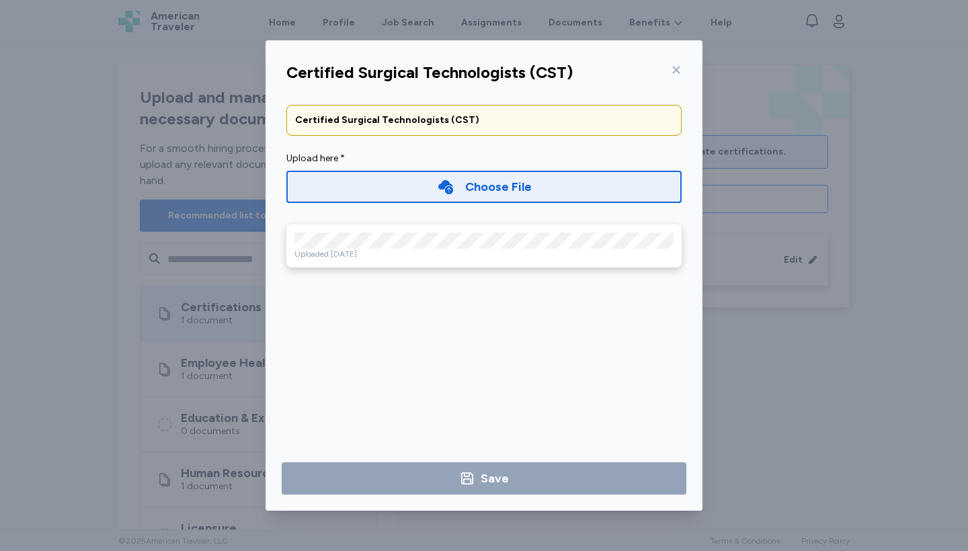
click at [673, 67] on icon at bounding box center [676, 70] width 7 height 7
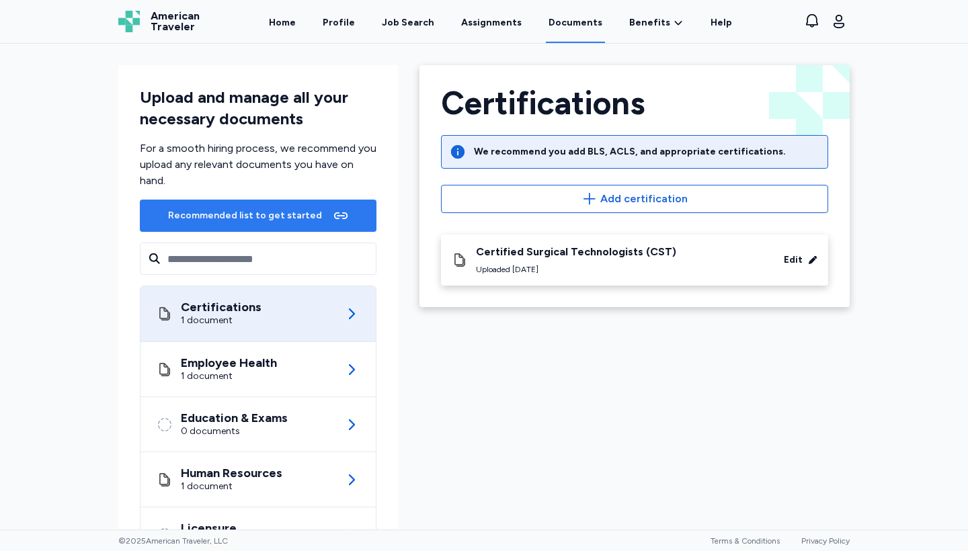
click at [316, 219] on div "Recommended list to get started" at bounding box center [258, 216] width 186 height 22
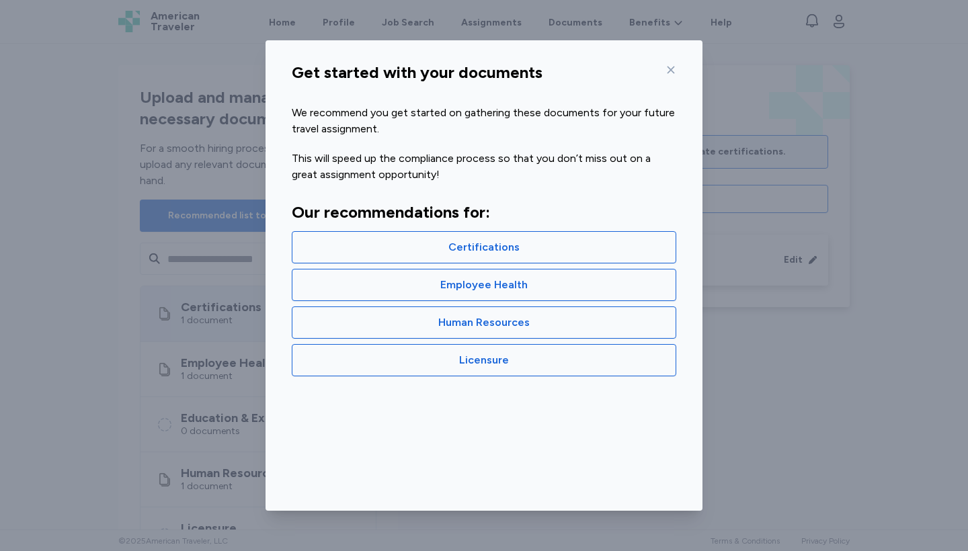
click at [677, 65] on div "Get started with your documents" at bounding box center [484, 72] width 417 height 32
click at [670, 69] on icon at bounding box center [670, 70] width 7 height 7
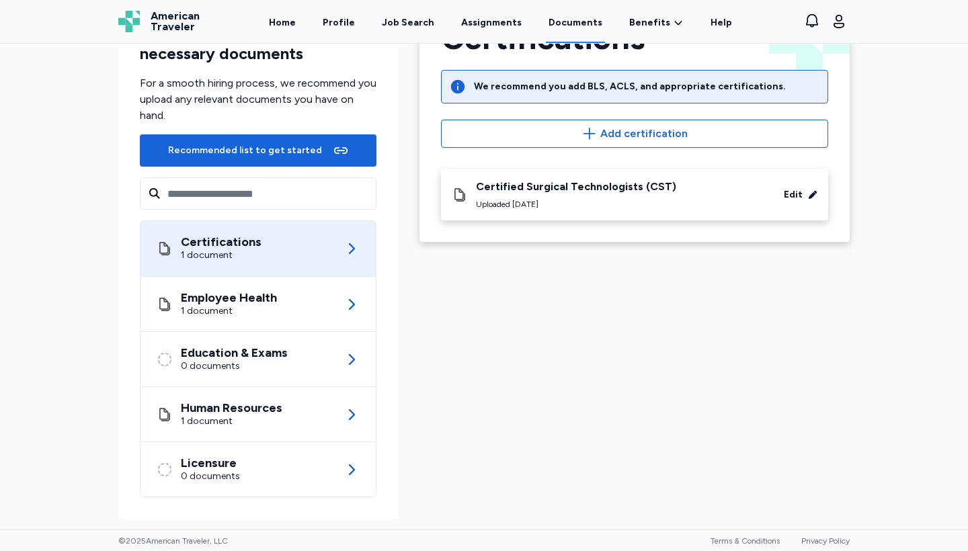
scroll to position [65, 0]
click at [294, 22] on link "Home" at bounding box center [282, 22] width 32 height 42
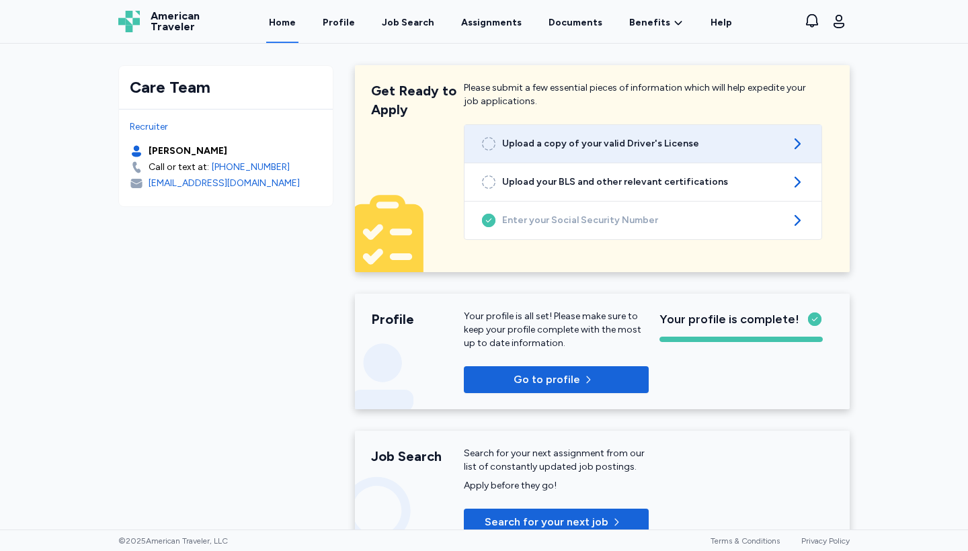
click at [487, 143] on icon at bounding box center [488, 144] width 16 height 16
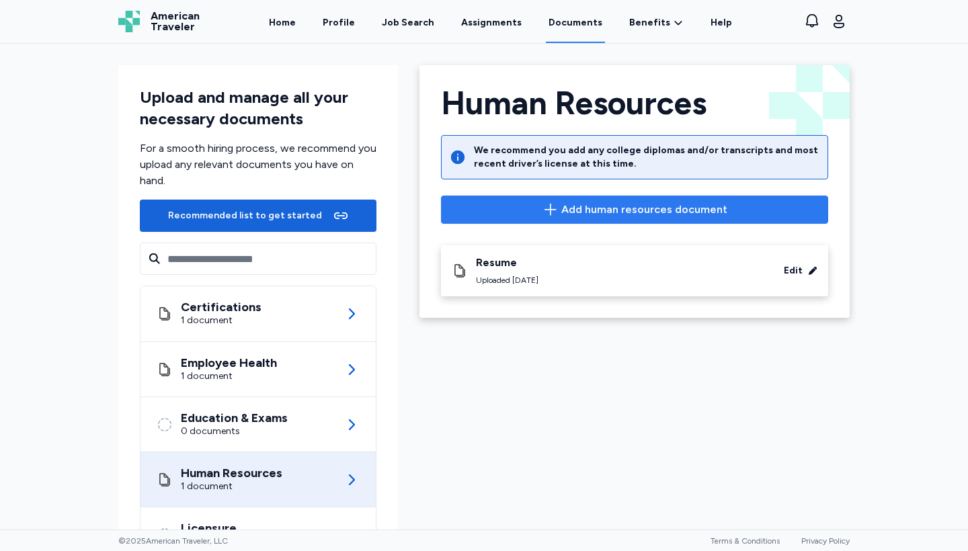
click at [634, 210] on span "Add human resources document" at bounding box center [644, 210] width 166 height 16
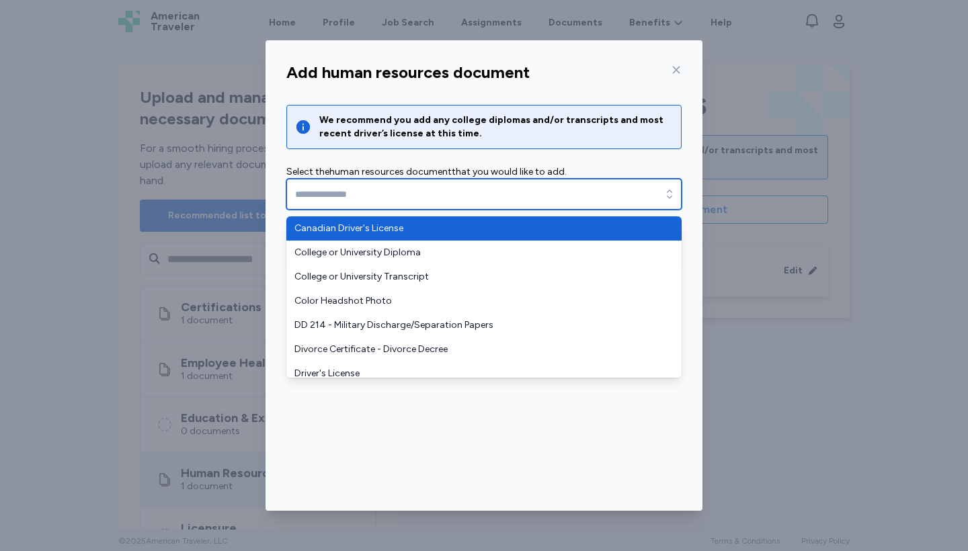
click at [427, 187] on input "text" at bounding box center [483, 194] width 395 height 31
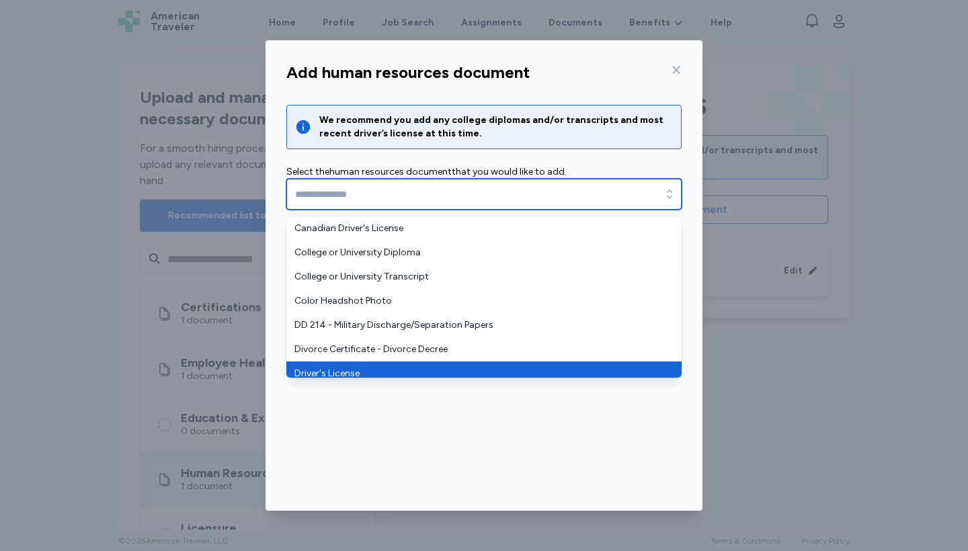
type input "**********"
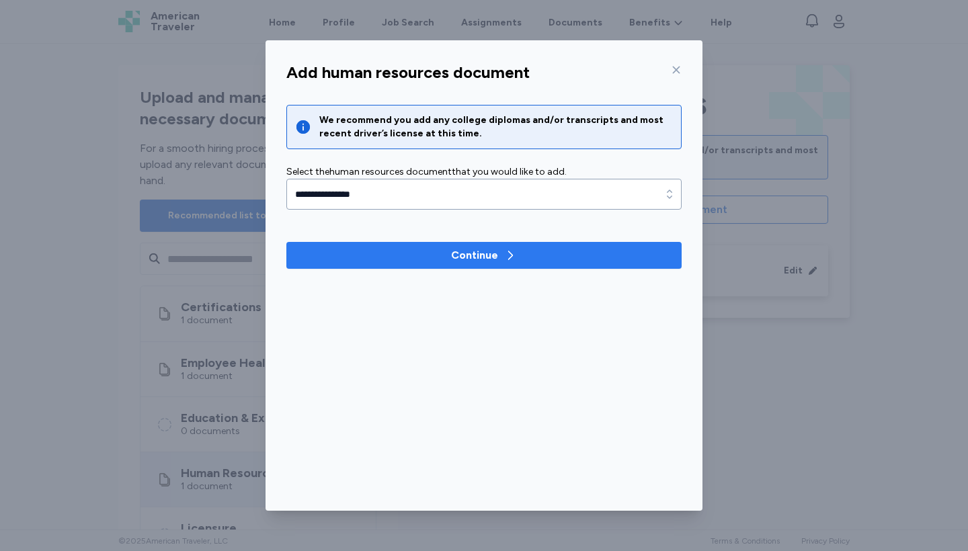
click at [475, 256] on div "Continue" at bounding box center [474, 255] width 47 height 16
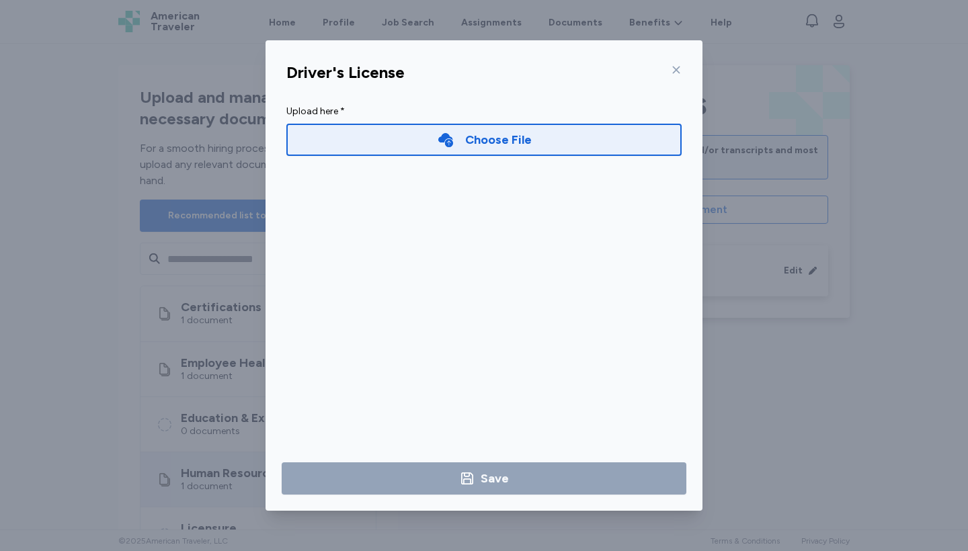
click at [548, 128] on div "Choose File" at bounding box center [483, 140] width 395 height 32
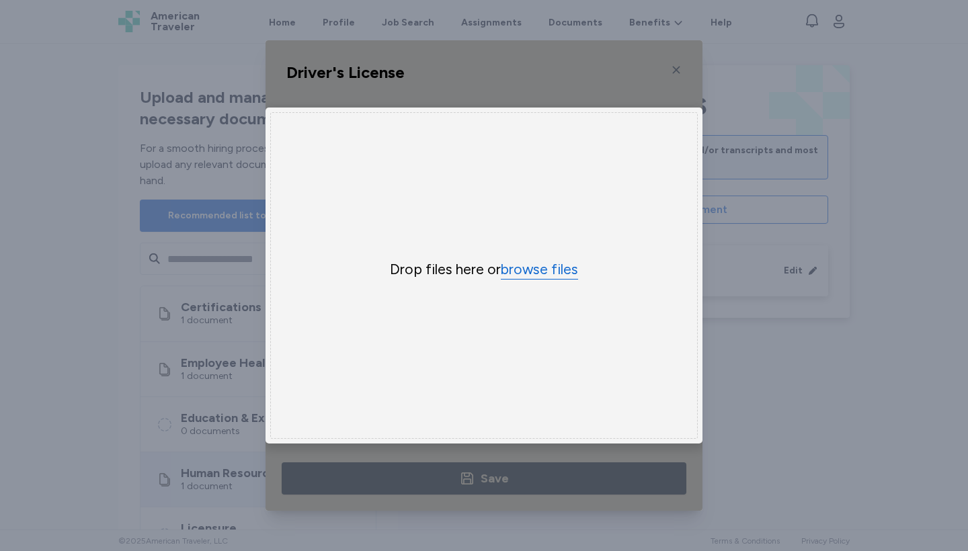
click at [553, 269] on button "browse files" at bounding box center [539, 269] width 77 height 19
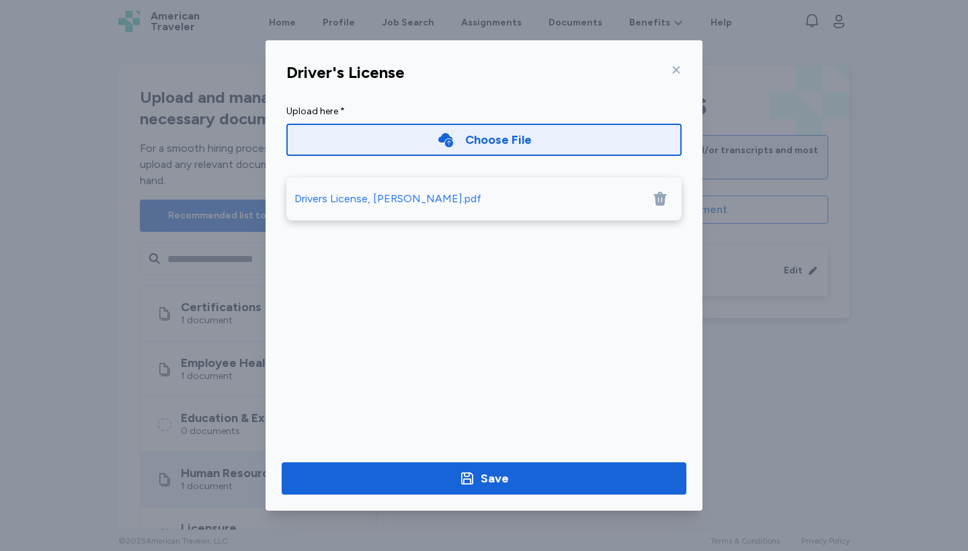
click at [392, 195] on div "Drivers License, Samira.pdf" at bounding box center [387, 199] width 187 height 16
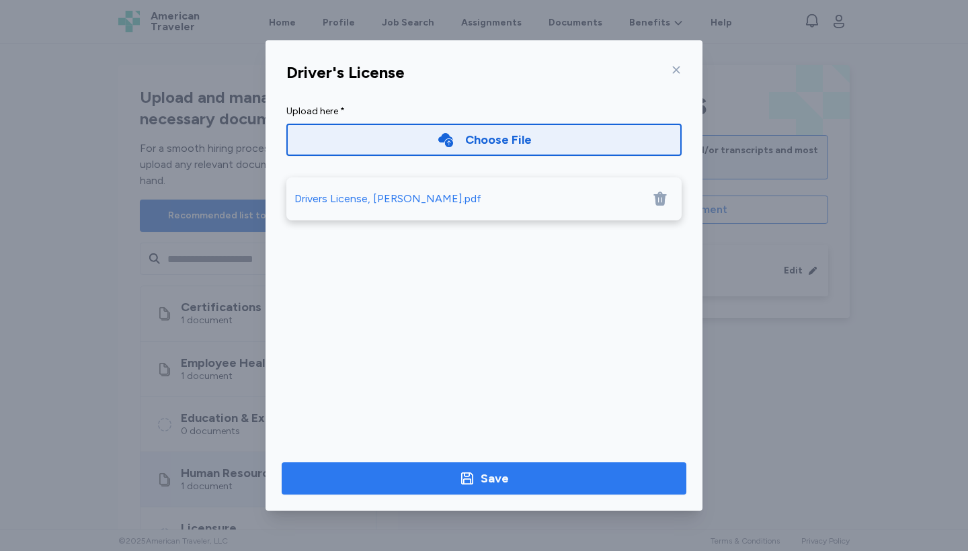
click at [522, 472] on span "Save" at bounding box center [483, 478] width 383 height 19
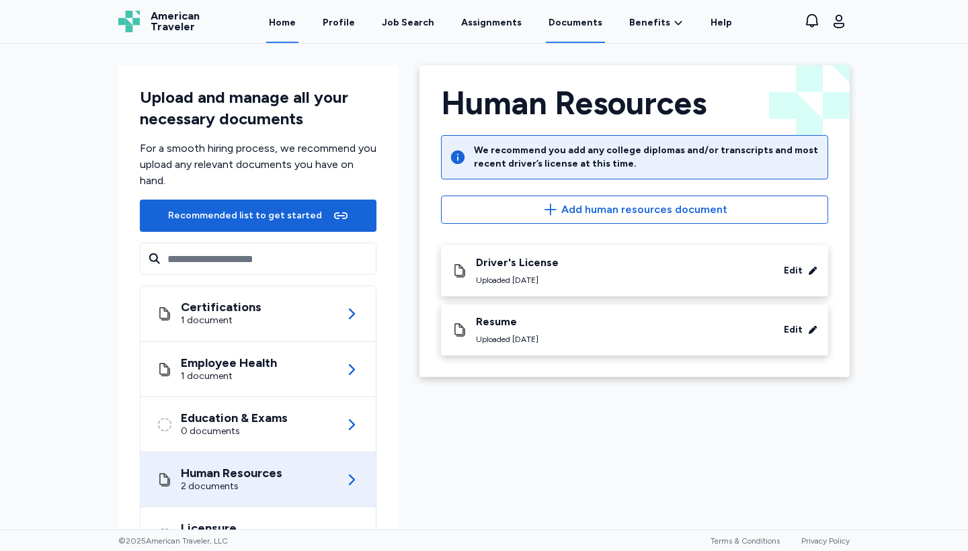
click at [298, 25] on link "Home" at bounding box center [282, 22] width 32 height 42
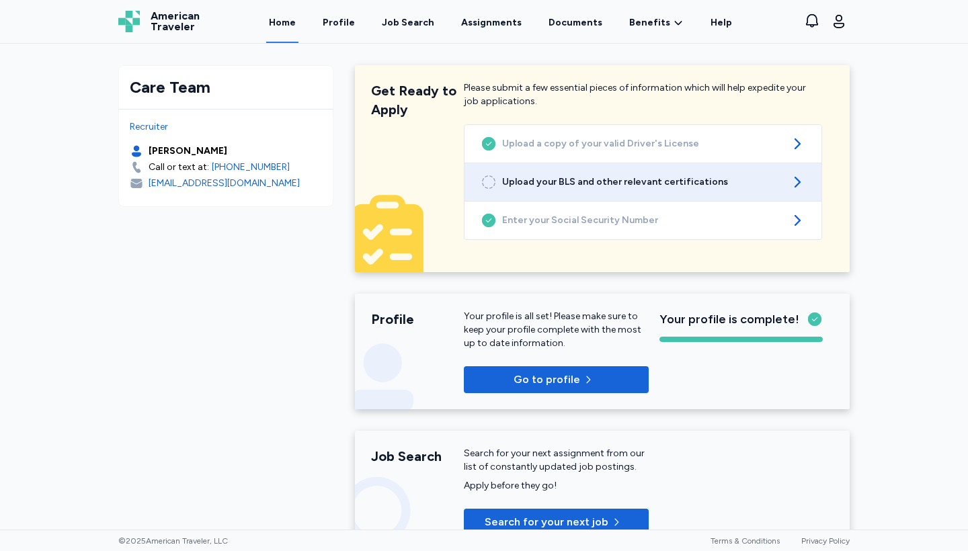
click at [621, 185] on span "Upload your BLS and other relevant certifications" at bounding box center [643, 181] width 282 height 13
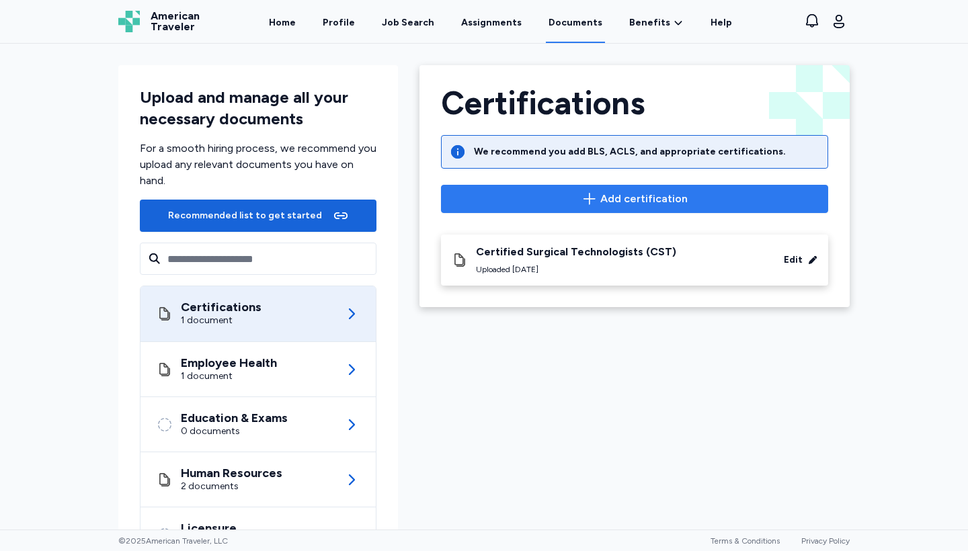
click at [622, 202] on span "Add certification" at bounding box center [643, 199] width 87 height 16
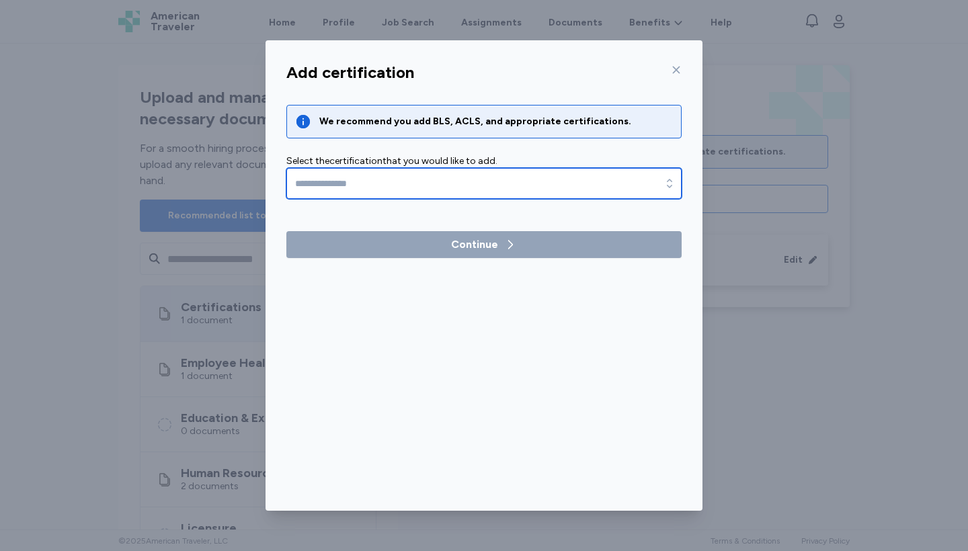
click at [446, 176] on input "text" at bounding box center [483, 183] width 395 height 31
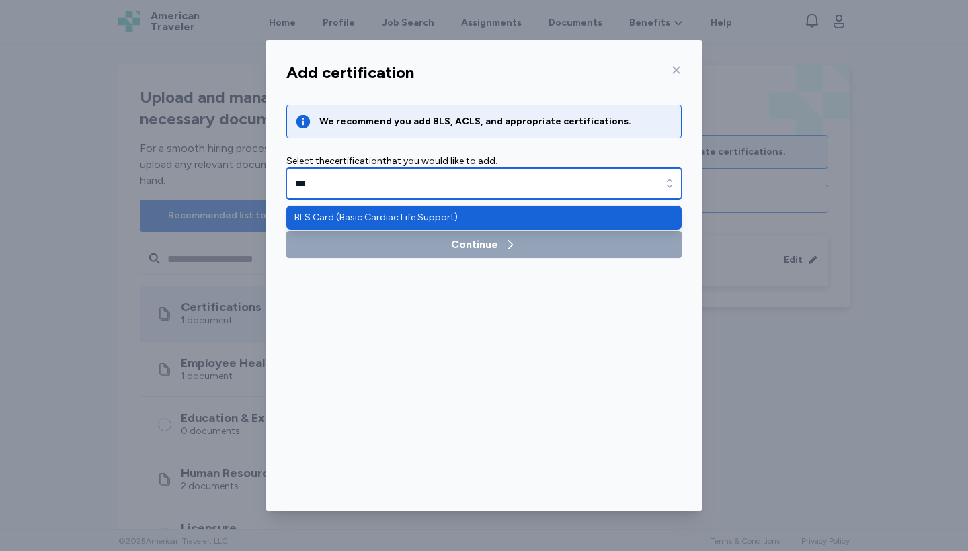
type input "**********"
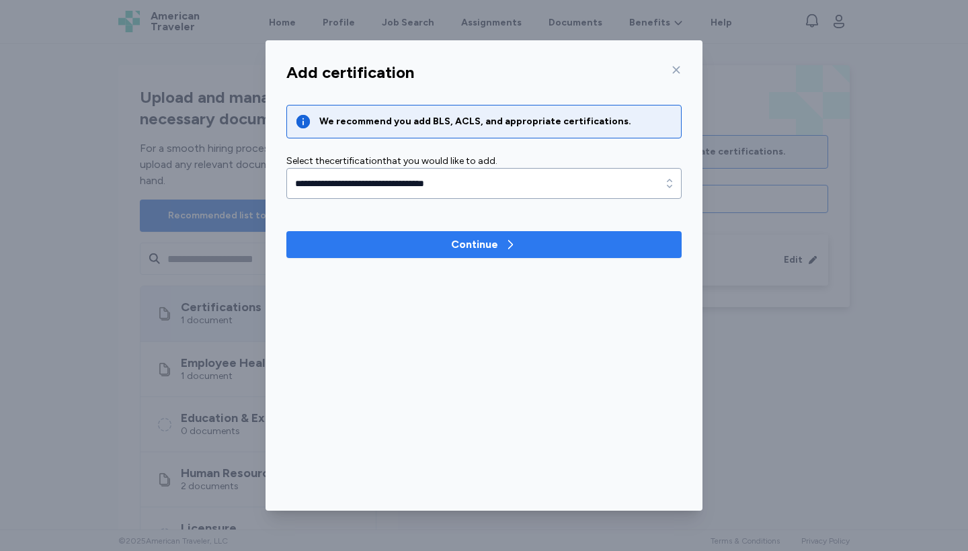
click at [421, 249] on span "Continue" at bounding box center [484, 245] width 374 height 16
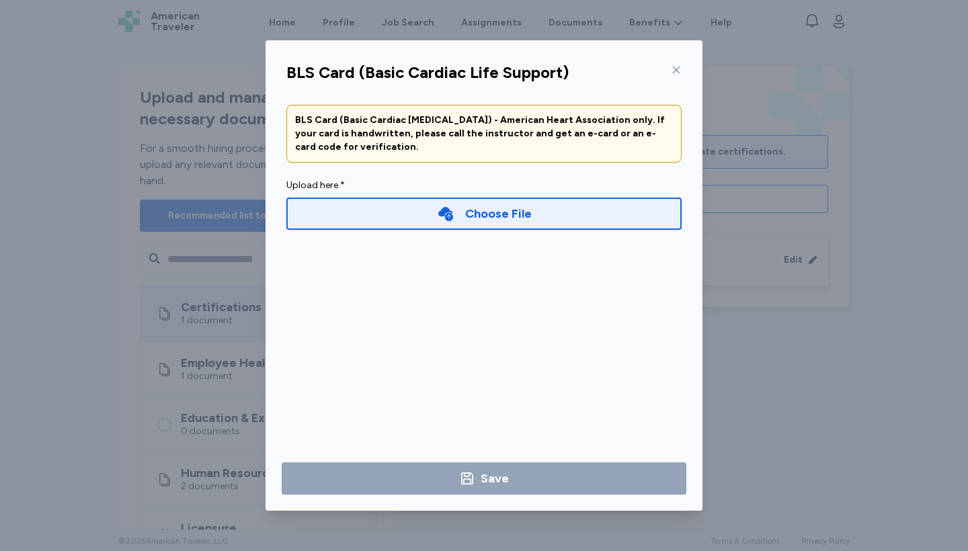
click at [441, 215] on icon at bounding box center [445, 214] width 15 height 14
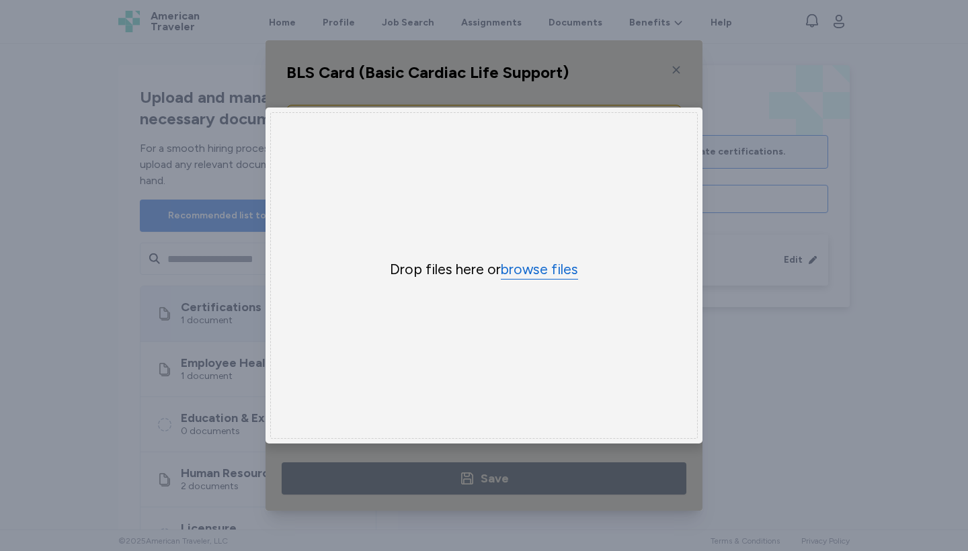
click at [530, 269] on button "browse files" at bounding box center [539, 269] width 77 height 19
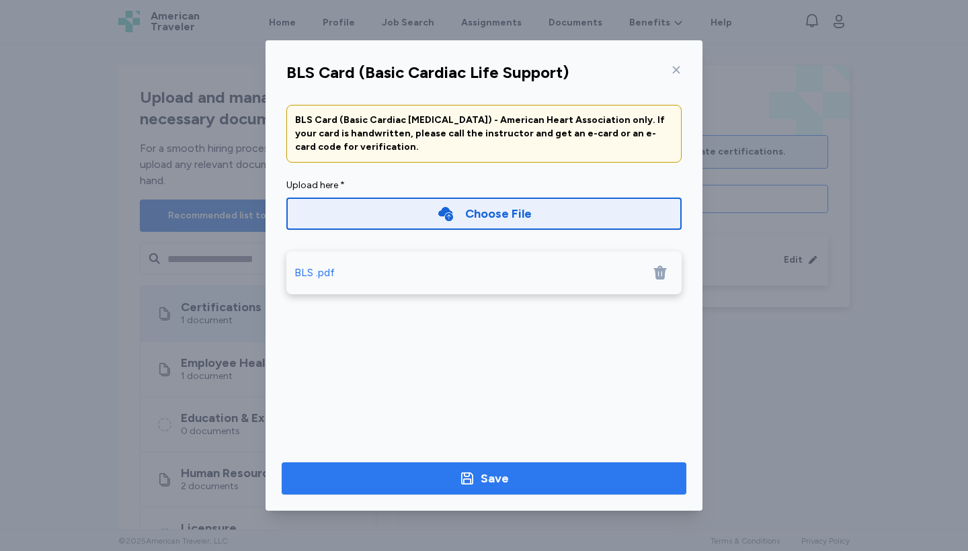
click at [554, 490] on button "Save" at bounding box center [484, 478] width 405 height 32
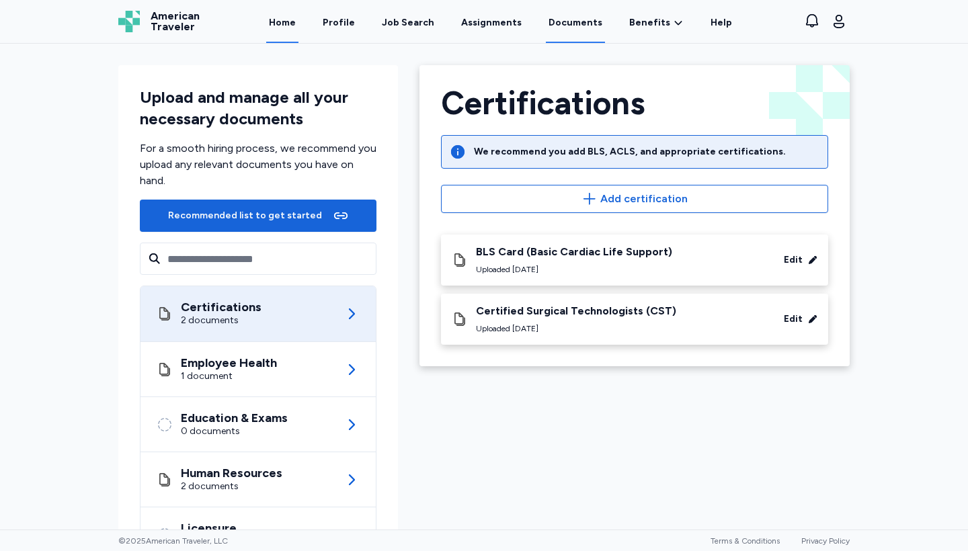
click at [297, 24] on link "Home" at bounding box center [282, 22] width 32 height 42
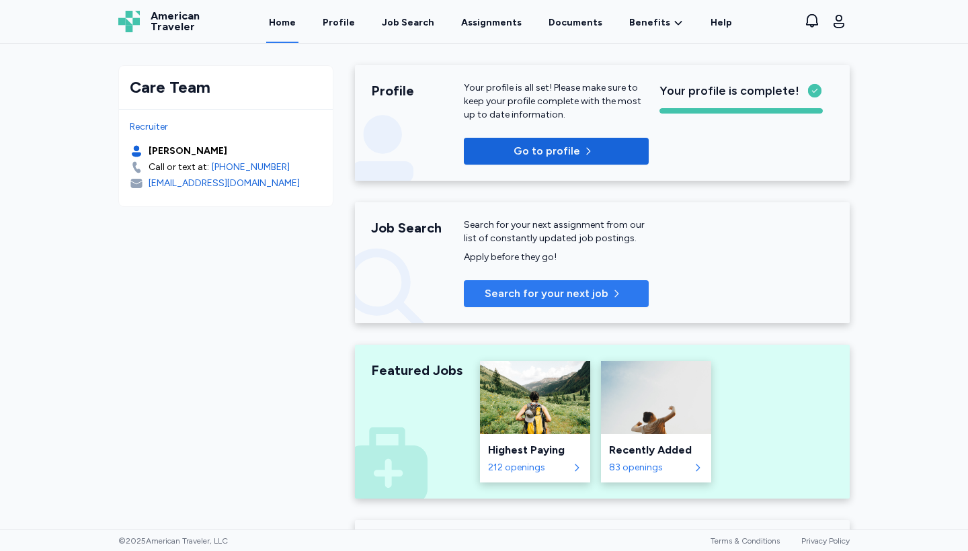
click at [536, 293] on span "Search for your next job" at bounding box center [546, 294] width 124 height 16
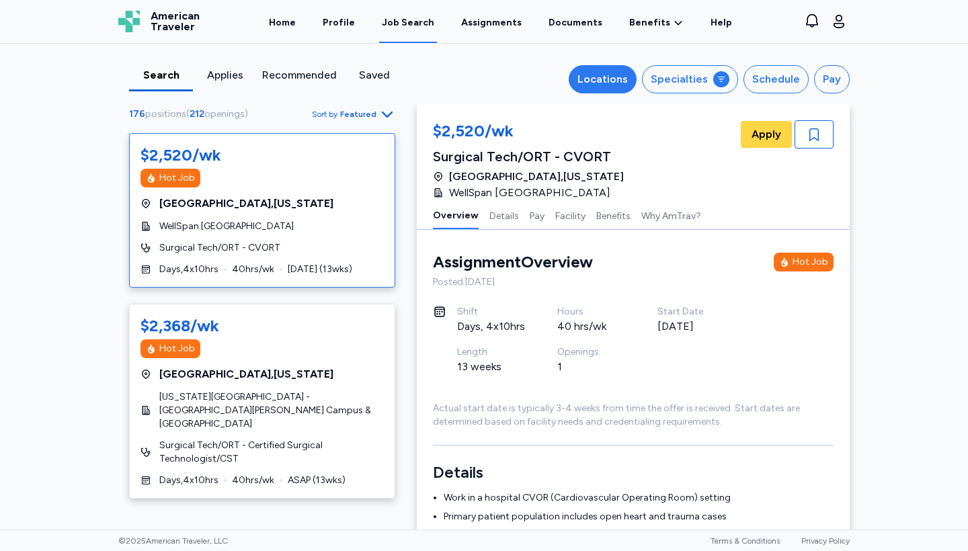
click at [618, 76] on div "Locations" at bounding box center [602, 79] width 50 height 16
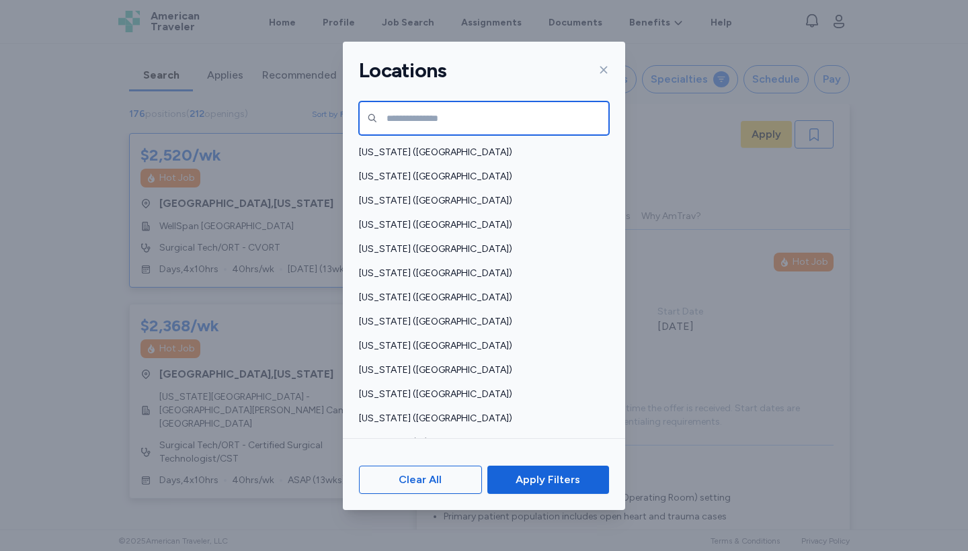
click at [515, 124] on input "text" at bounding box center [484, 118] width 250 height 34
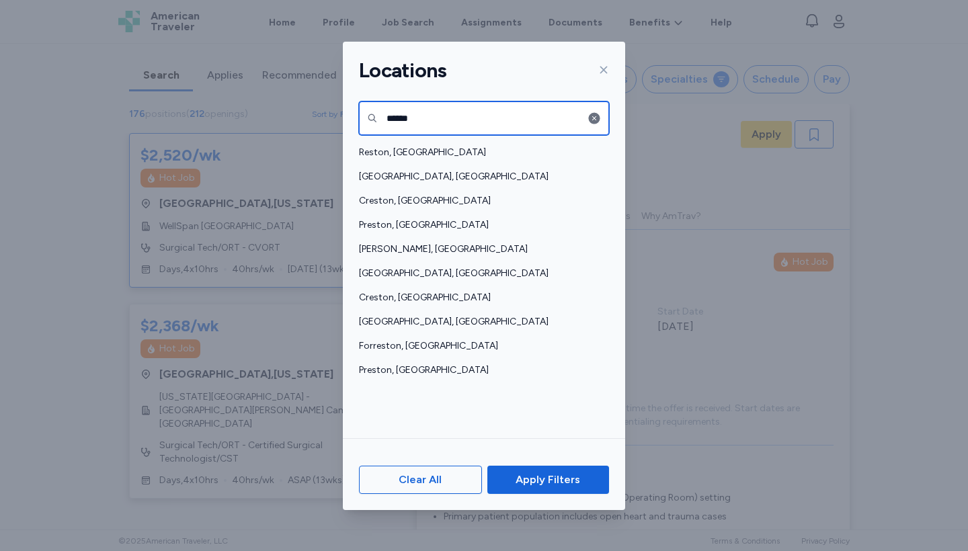
type input "******"
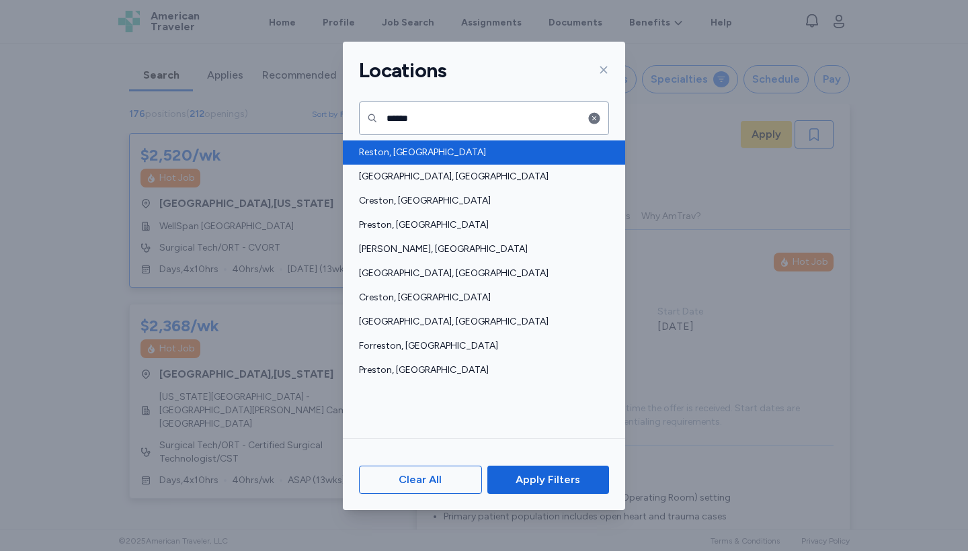
drag, startPoint x: 515, startPoint y: 124, endPoint x: 388, endPoint y: 151, distance: 130.3
click at [388, 151] on span "Reston, [GEOGRAPHIC_DATA]" at bounding box center [480, 152] width 242 height 13
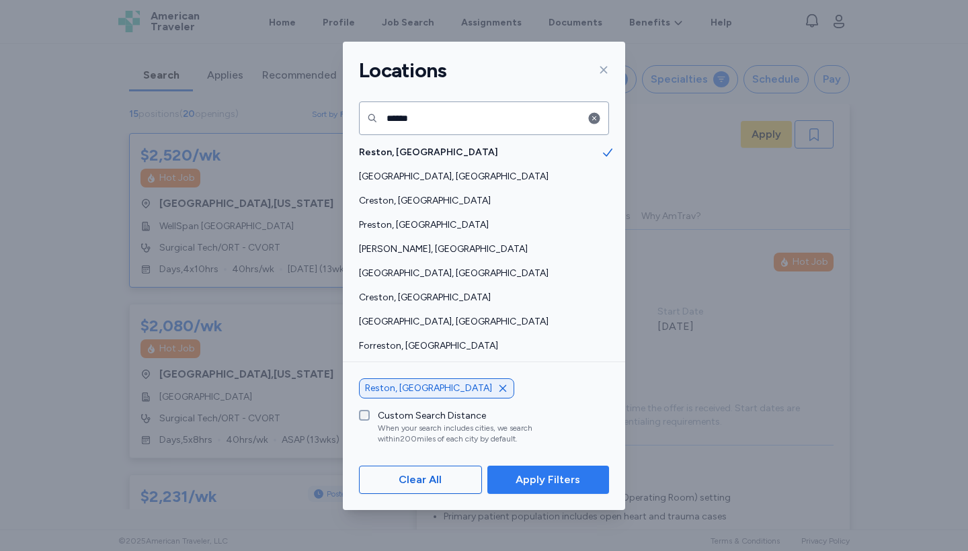
click at [527, 484] on span "Apply Filters" at bounding box center [547, 480] width 65 height 16
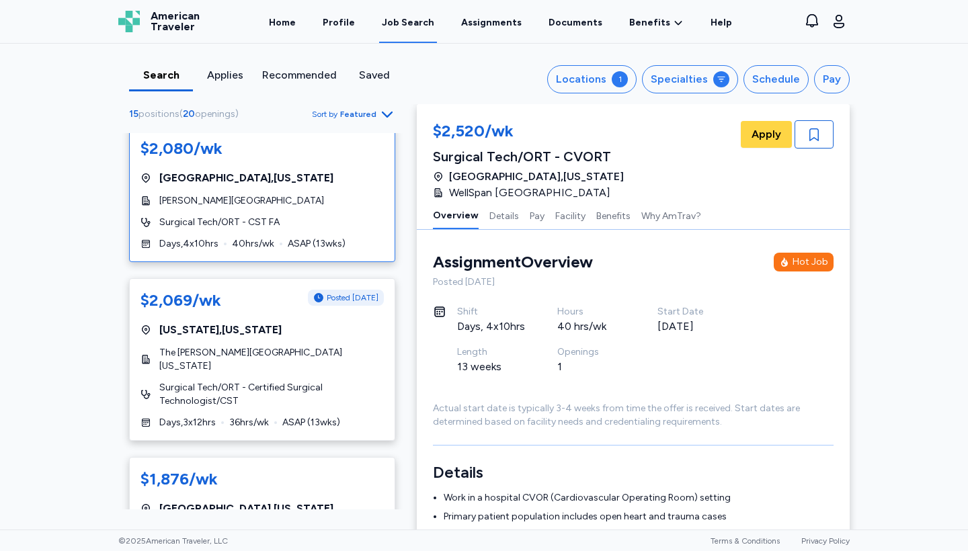
scroll to position [1007, 0]
click at [346, 380] on span "Surgical Tech/ORT - Certified Surgical Technologist/CST" at bounding box center [271, 393] width 224 height 27
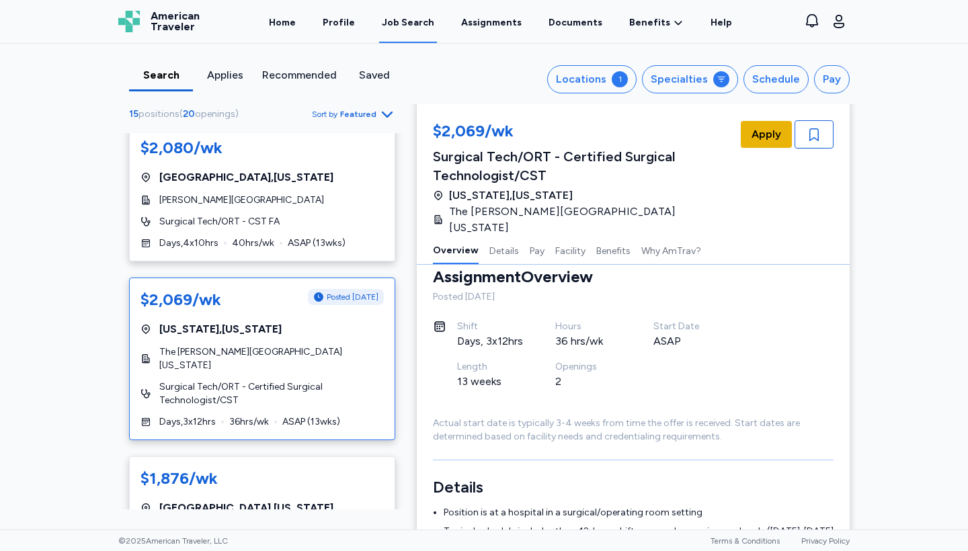
click at [777, 140] on span "Apply" at bounding box center [766, 134] width 30 height 16
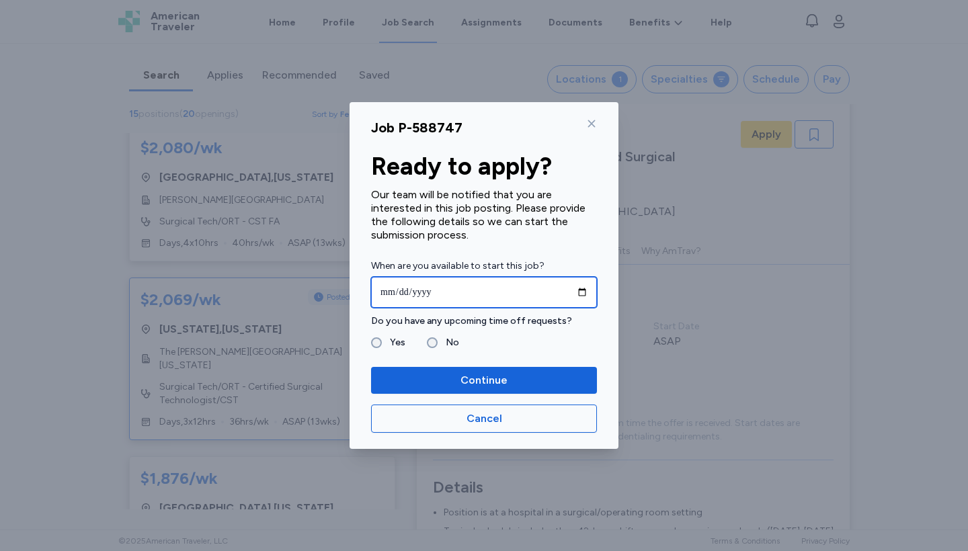
click at [473, 291] on input "date" at bounding box center [484, 292] width 226 height 31
type input "**********"
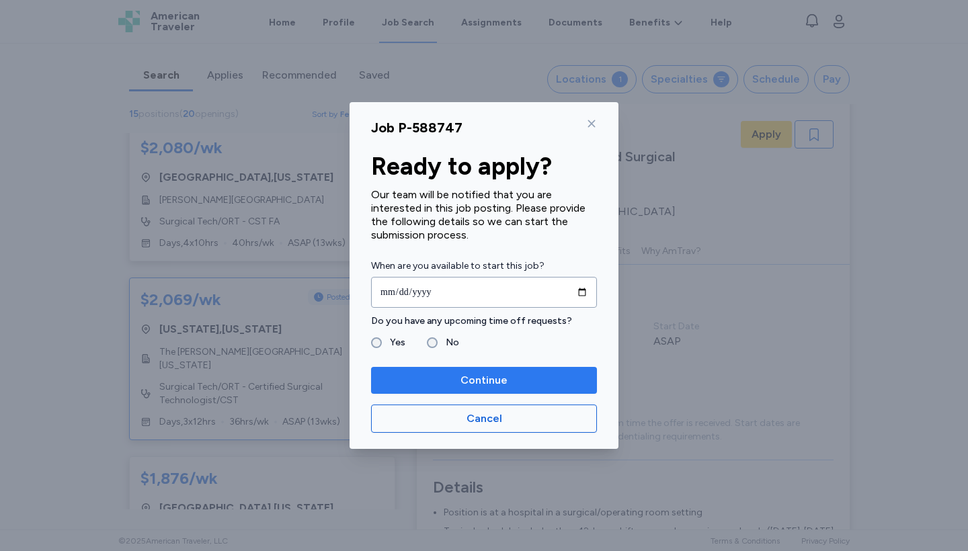
click at [512, 378] on span "Continue" at bounding box center [484, 380] width 204 height 16
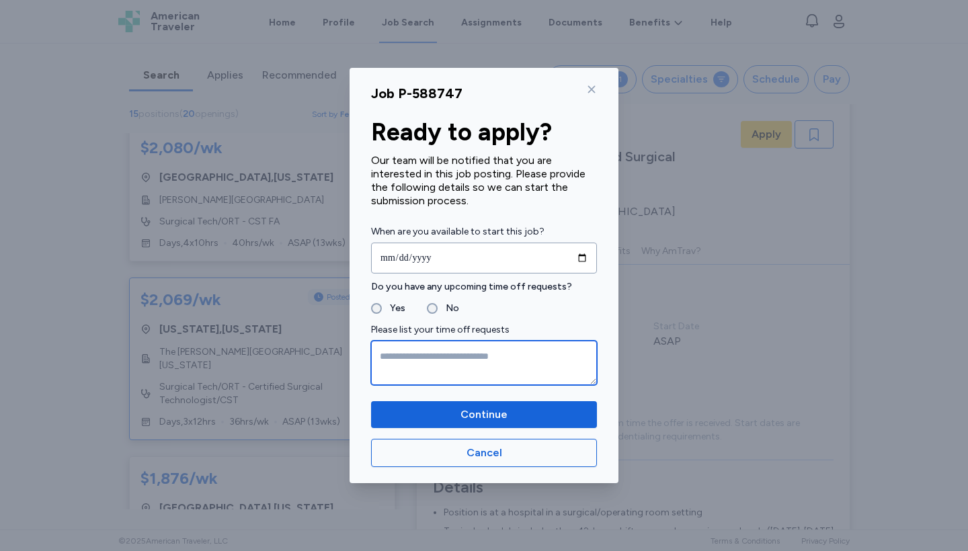
click at [446, 361] on textarea at bounding box center [484, 363] width 226 height 44
click at [427, 353] on textarea "**********" at bounding box center [484, 363] width 226 height 44
click at [497, 360] on textarea "**********" at bounding box center [484, 363] width 226 height 44
type textarea "**********"
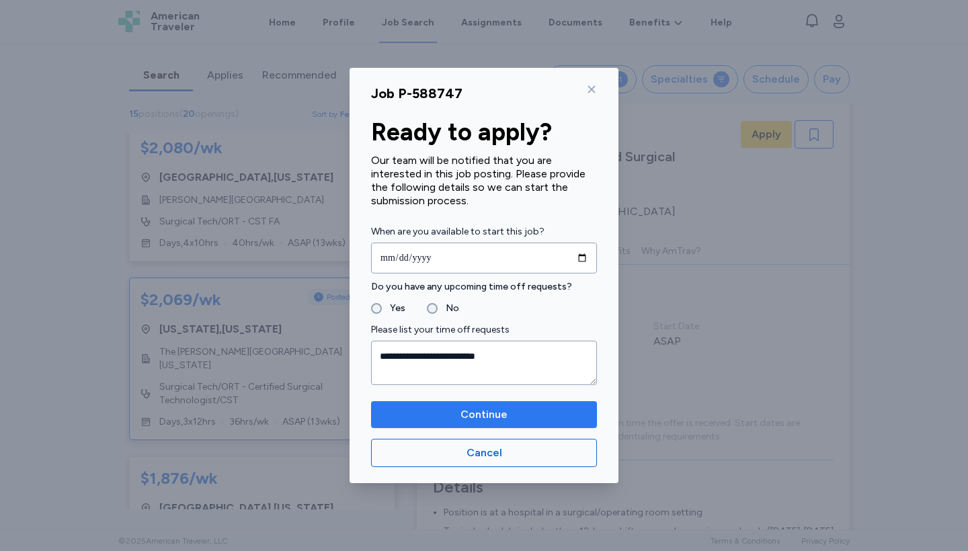
click at [525, 420] on span "Continue" at bounding box center [484, 415] width 204 height 16
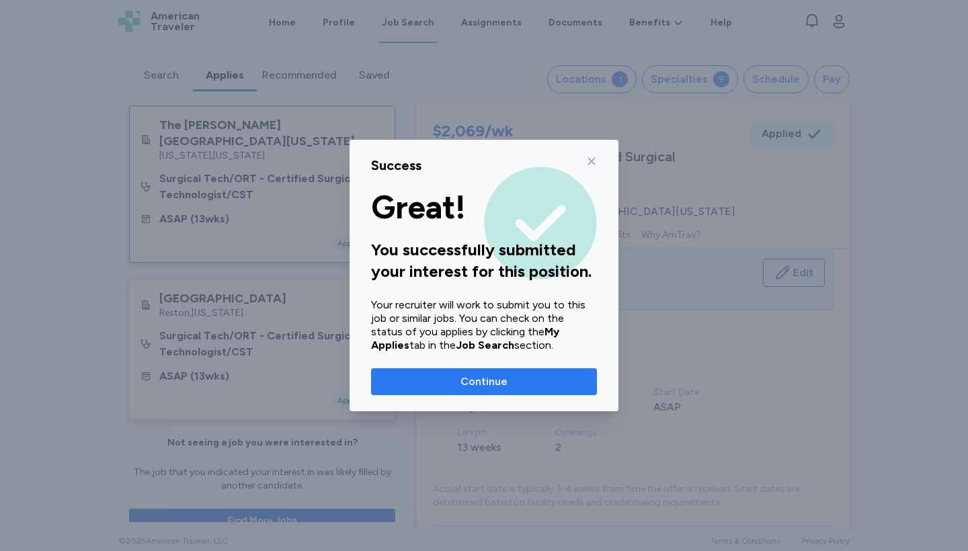
click at [530, 392] on button "Continue" at bounding box center [484, 381] width 226 height 27
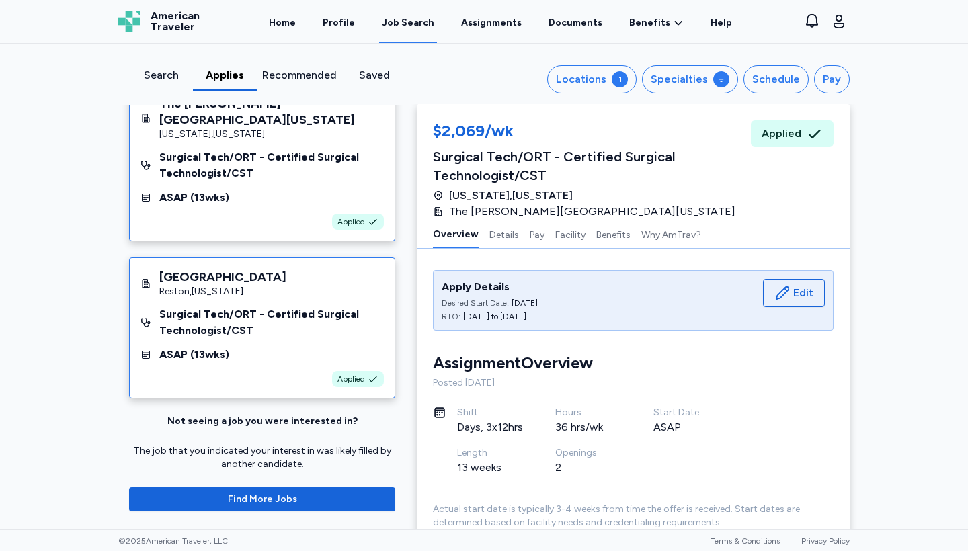
scroll to position [22, 0]
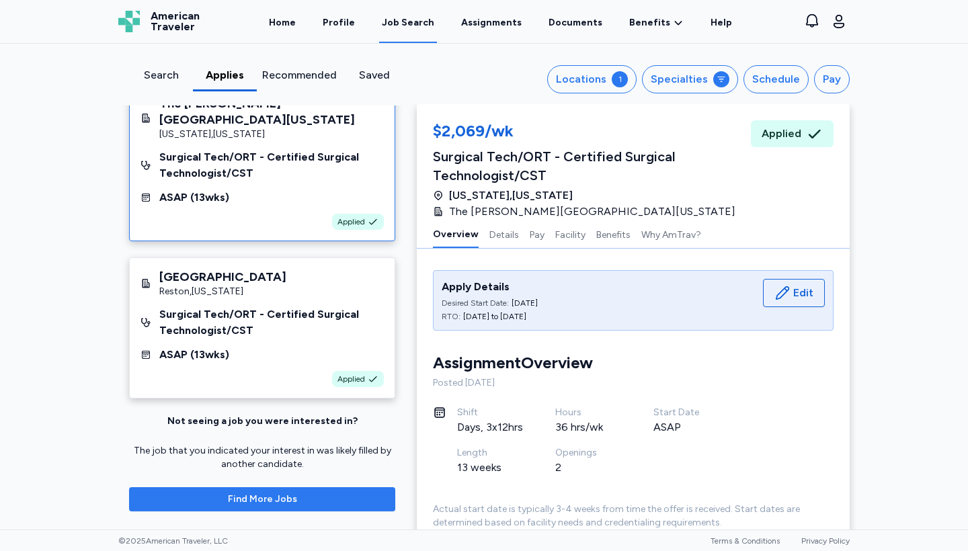
click at [275, 507] on button "Find More Jobs" at bounding box center [262, 499] width 266 height 24
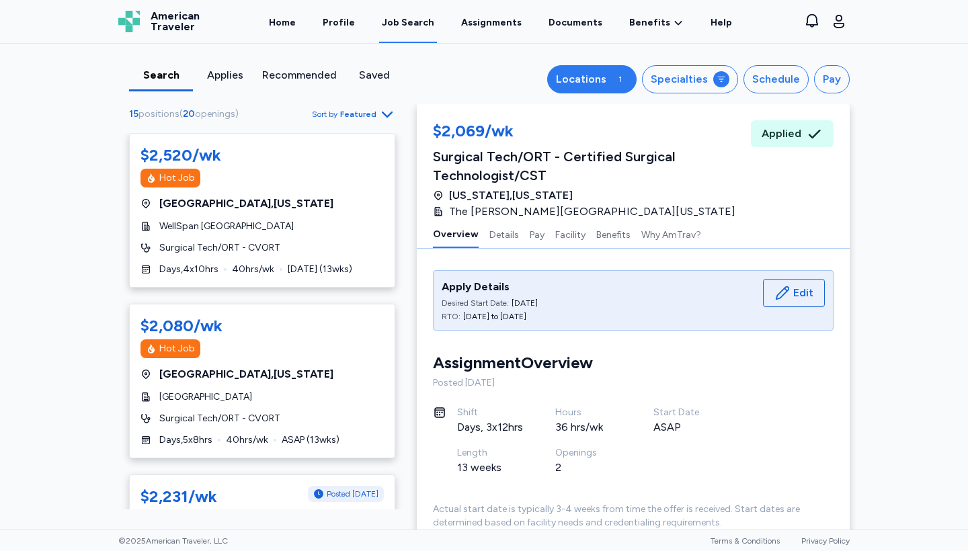
click at [618, 73] on button "Locations 1" at bounding box center [591, 79] width 89 height 28
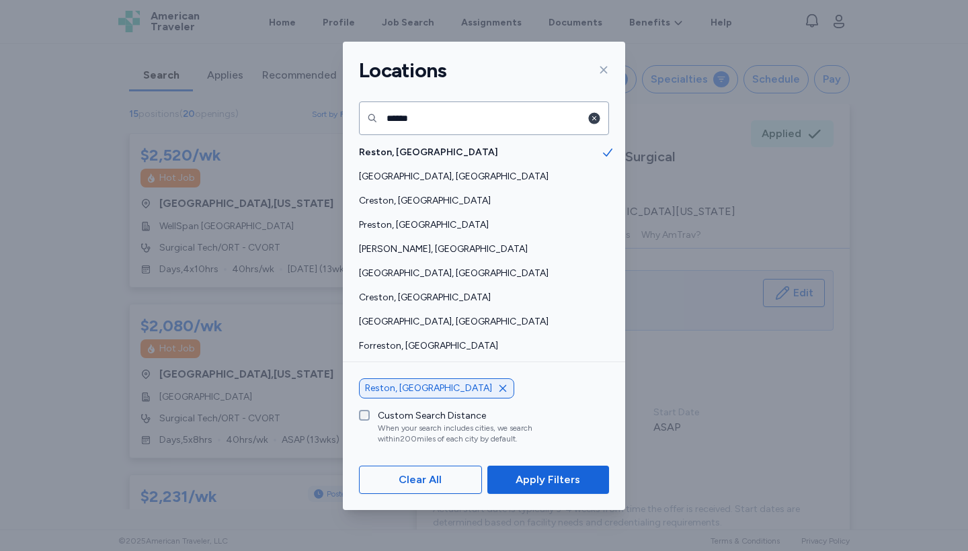
click at [592, 121] on icon "button" at bounding box center [594, 118] width 11 height 11
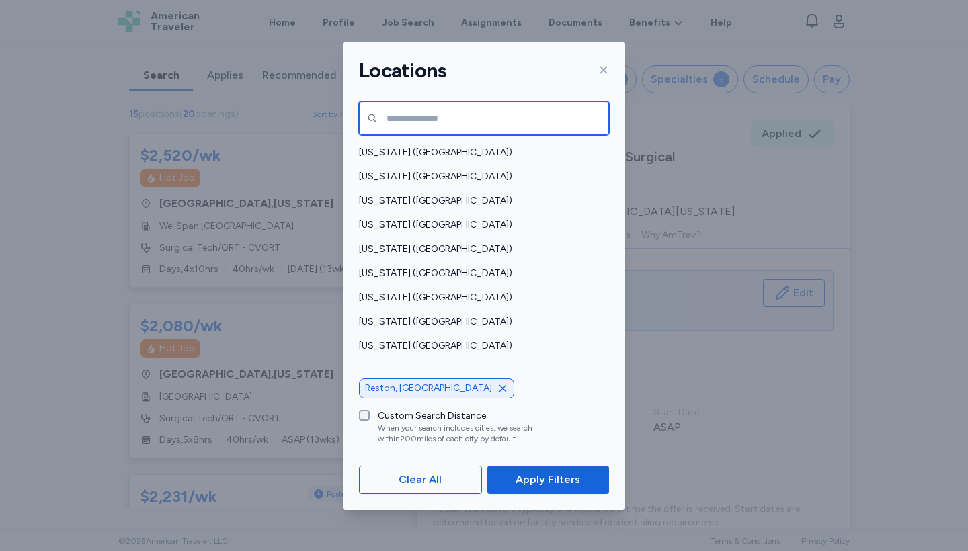
click at [471, 117] on input "text" at bounding box center [484, 118] width 250 height 34
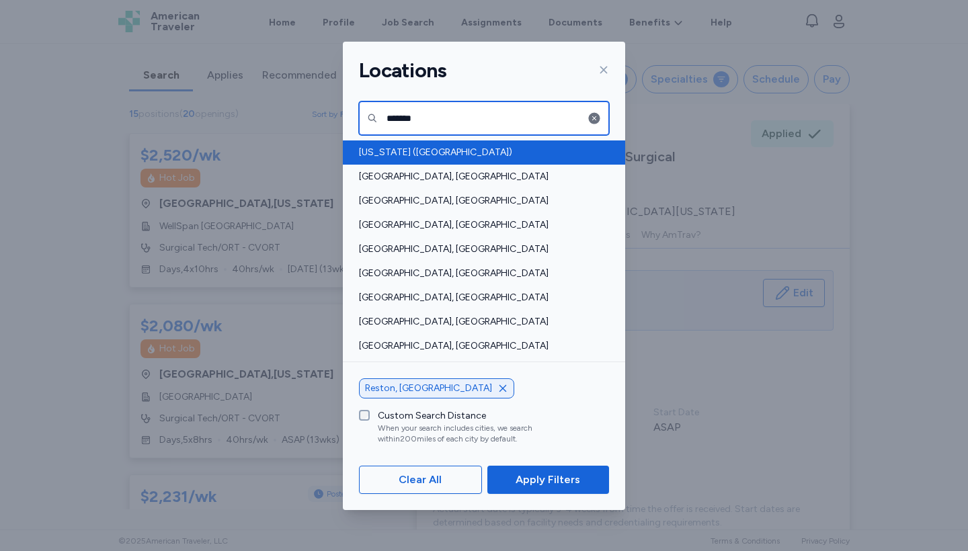
type input "*******"
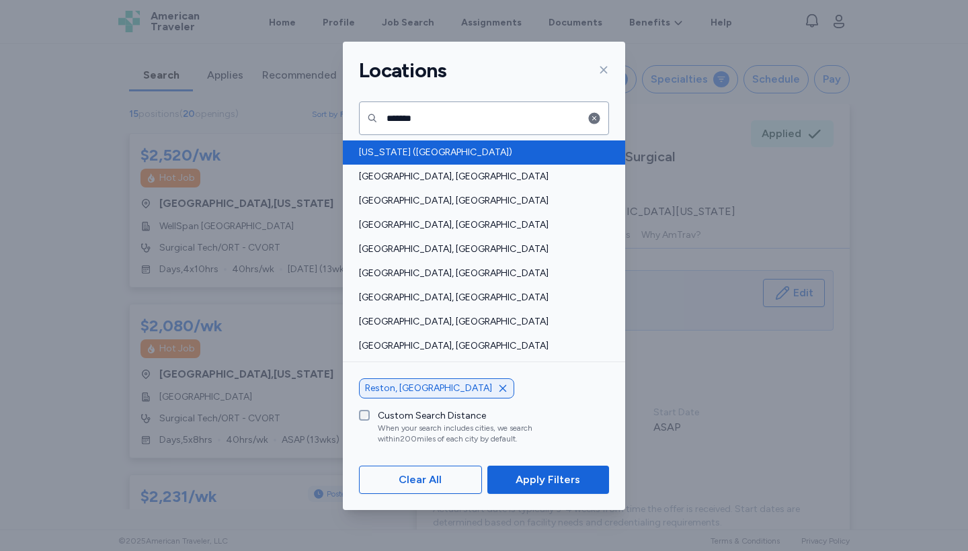
click at [435, 151] on span "[US_STATE] ([GEOGRAPHIC_DATA])" at bounding box center [480, 152] width 242 height 13
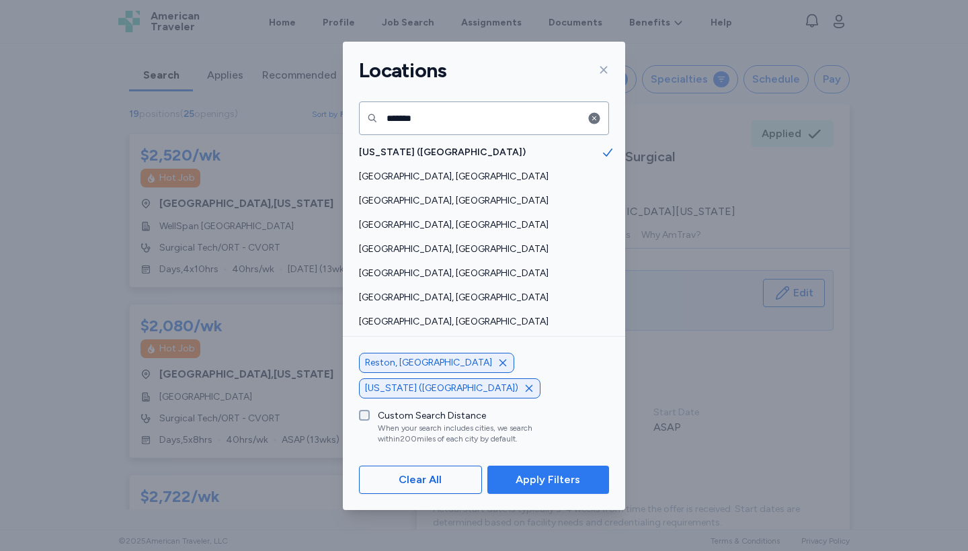
click at [553, 484] on span "Apply Filters" at bounding box center [547, 480] width 65 height 16
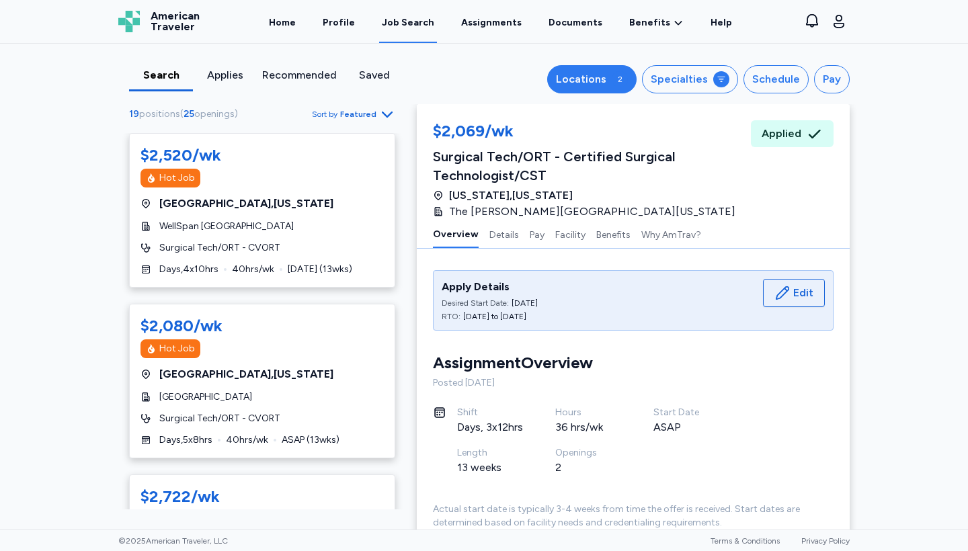
click at [627, 79] on div "2" at bounding box center [619, 79] width 16 height 16
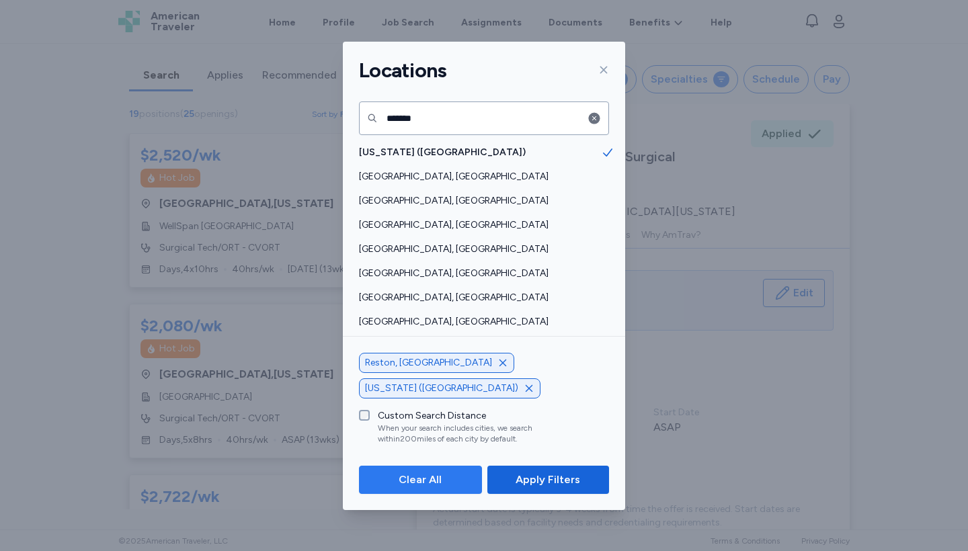
click at [442, 476] on span "Clear All" at bounding box center [420, 480] width 100 height 16
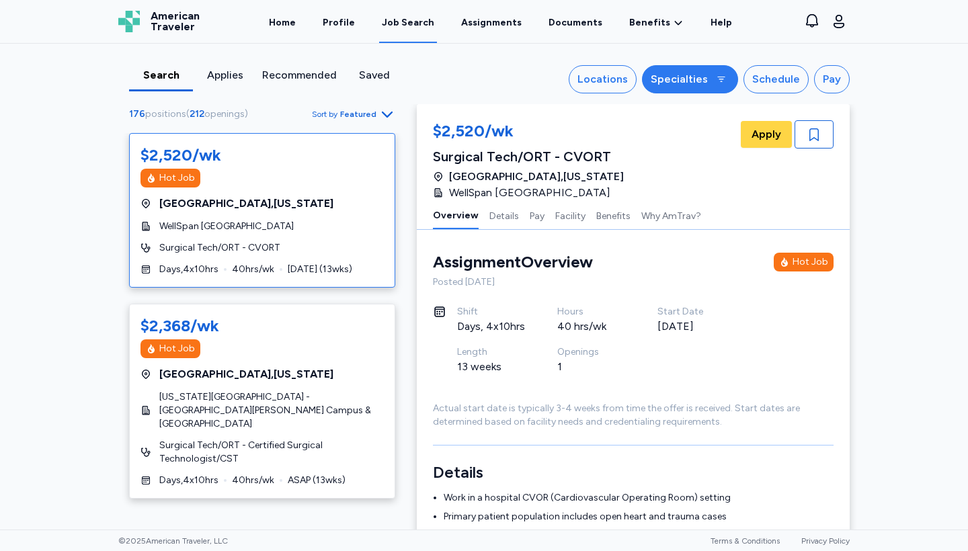
click at [700, 79] on div "Specialties" at bounding box center [678, 79] width 57 height 16
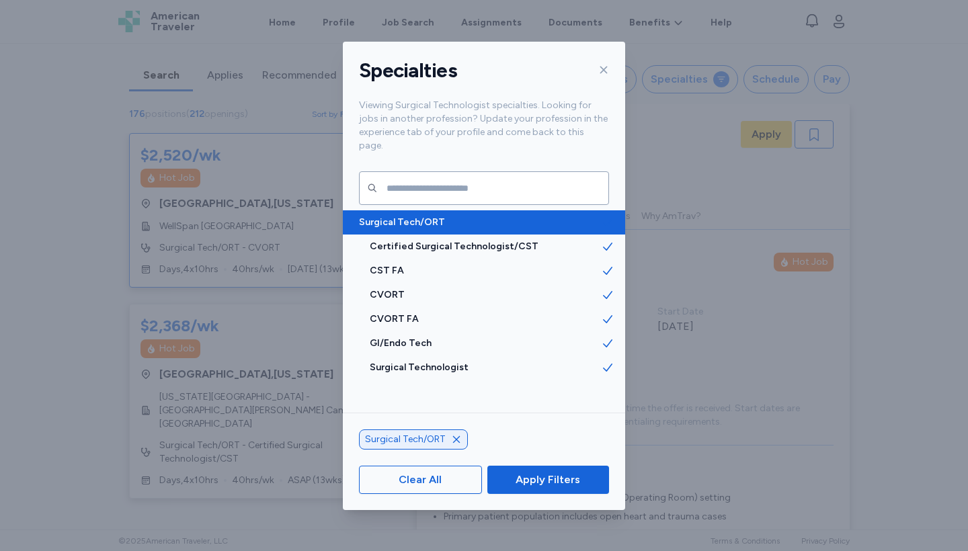
click at [609, 216] on icon at bounding box center [607, 222] width 13 height 13
click at [617, 210] on div "Surgical Tech/ORT" at bounding box center [484, 222] width 282 height 24
click at [617, 210] on span at bounding box center [613, 222] width 24 height 24
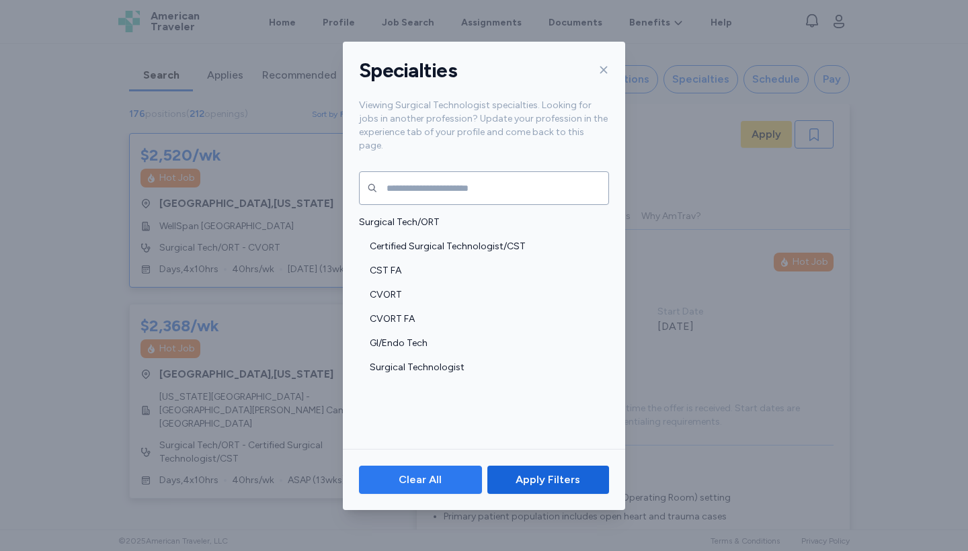
click at [436, 477] on span "Clear All" at bounding box center [419, 480] width 43 height 16
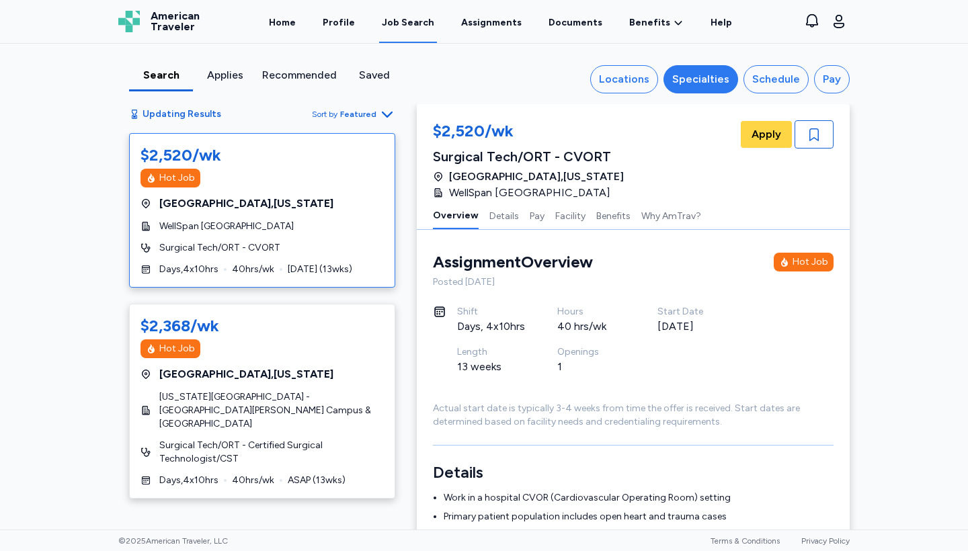
click at [722, 81] on div "Specialties" at bounding box center [700, 79] width 57 height 16
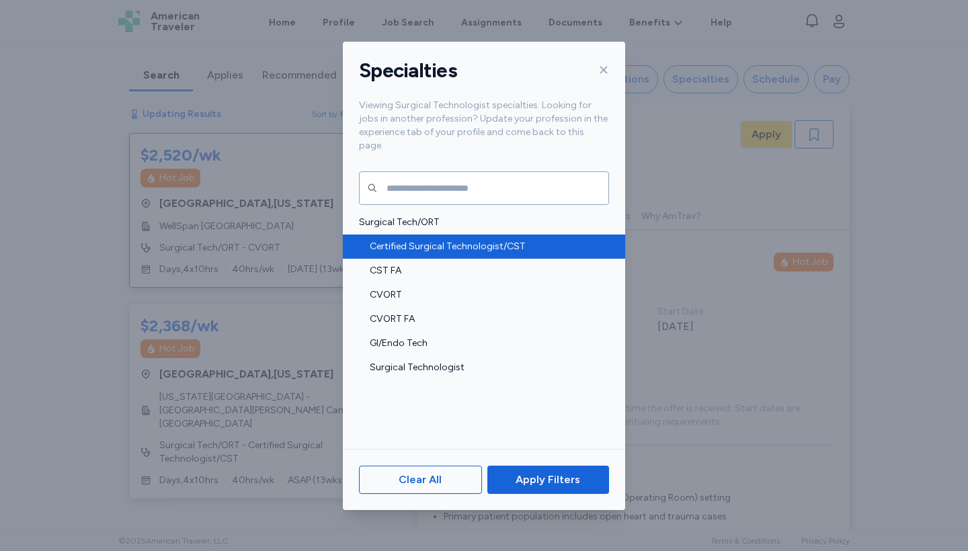
click at [470, 240] on span "Certified Surgical Technologist/CST" at bounding box center [485, 246] width 231 height 13
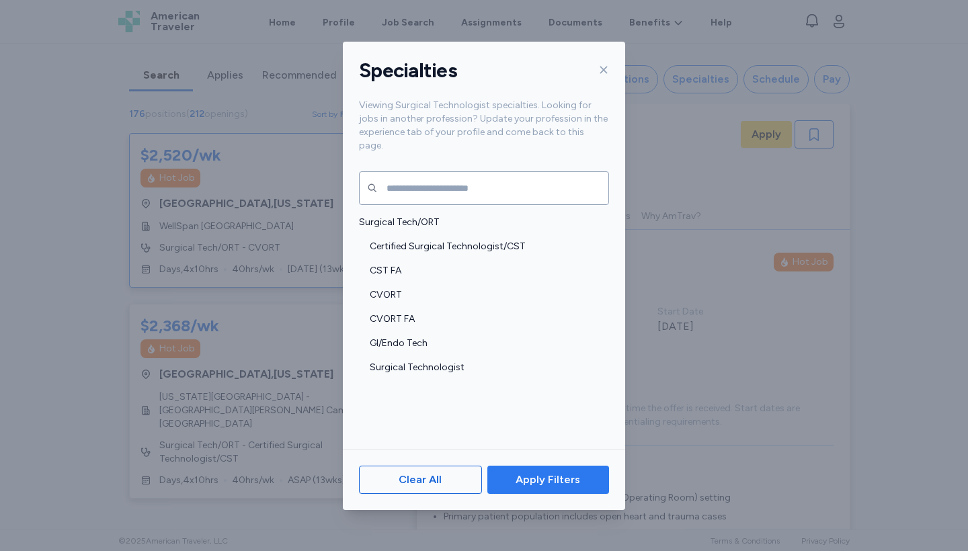
click at [544, 473] on span "Apply Filters" at bounding box center [547, 480] width 65 height 16
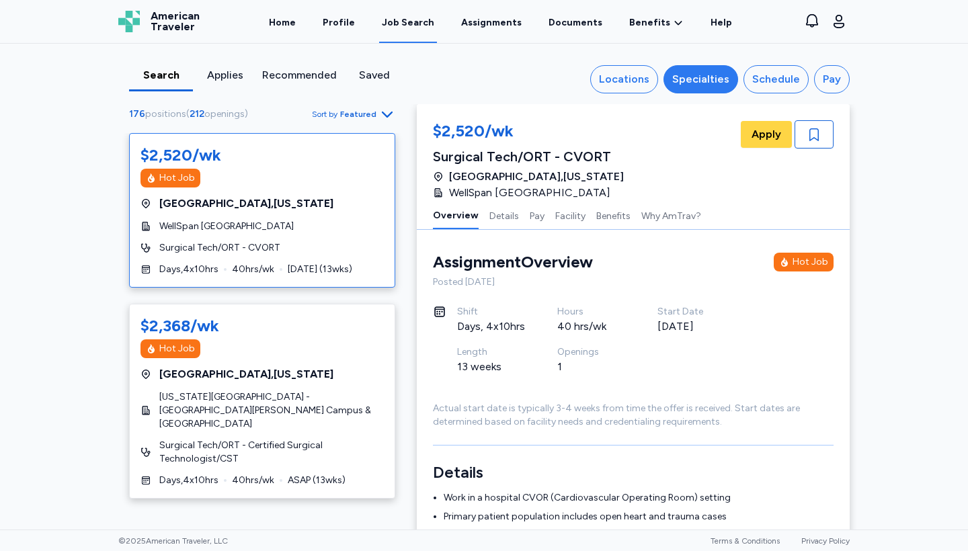
click at [710, 93] on div "Search Applies Recommended Saved Locations Specialties Schedule Pay 176 positio…" at bounding box center [484, 74] width 753 height 60
click at [710, 86] on div "Specialties" at bounding box center [700, 79] width 57 height 16
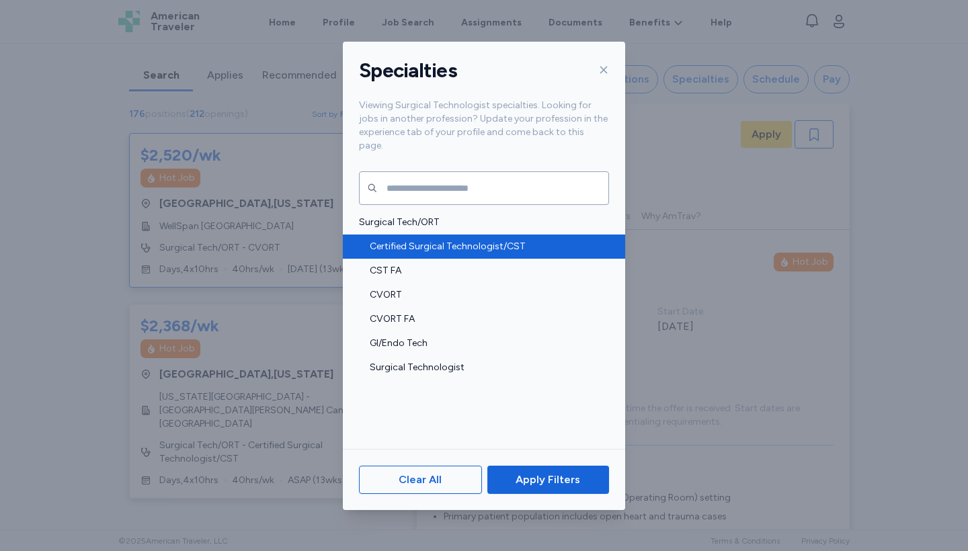
click at [463, 240] on span "Certified Surgical Technologist/CST" at bounding box center [485, 246] width 231 height 13
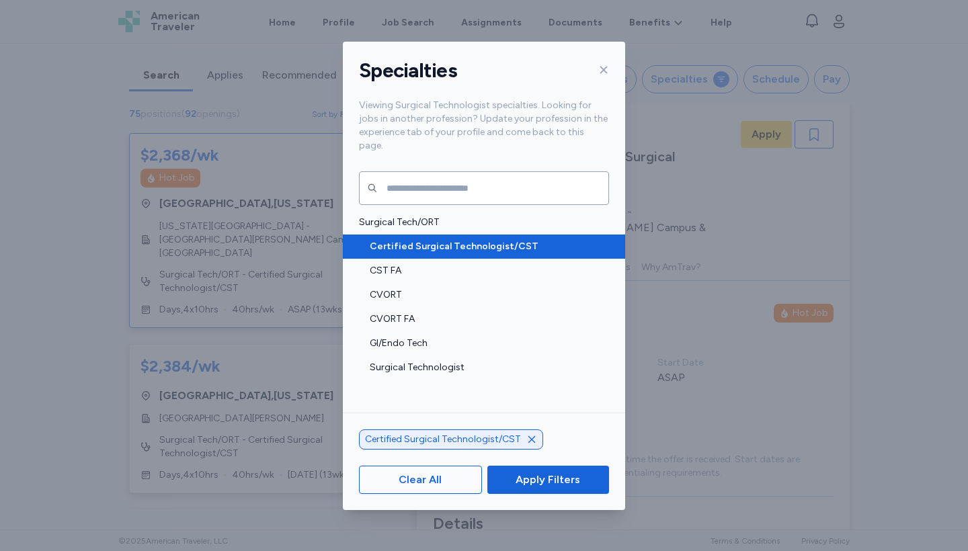
scroll to position [36, 0]
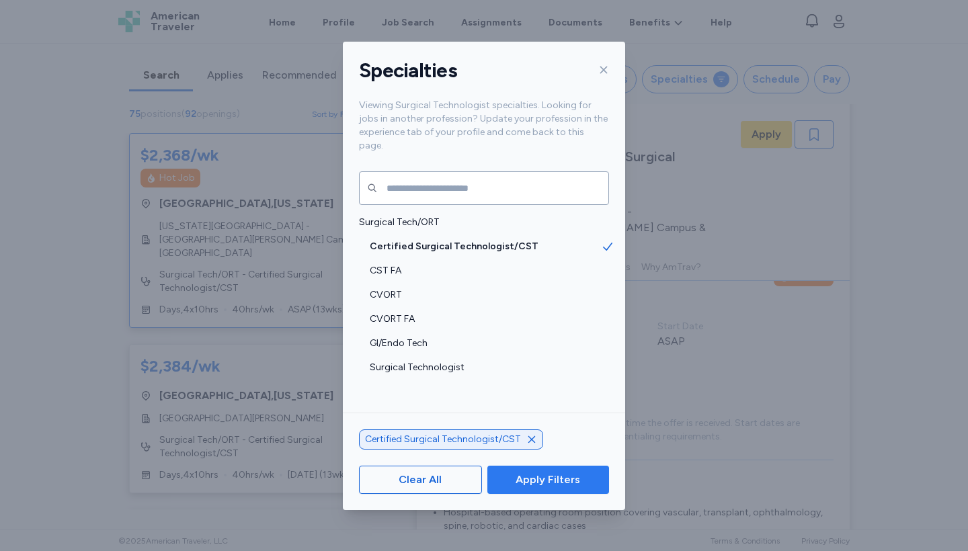
click at [540, 485] on span "Apply Filters" at bounding box center [547, 480] width 65 height 16
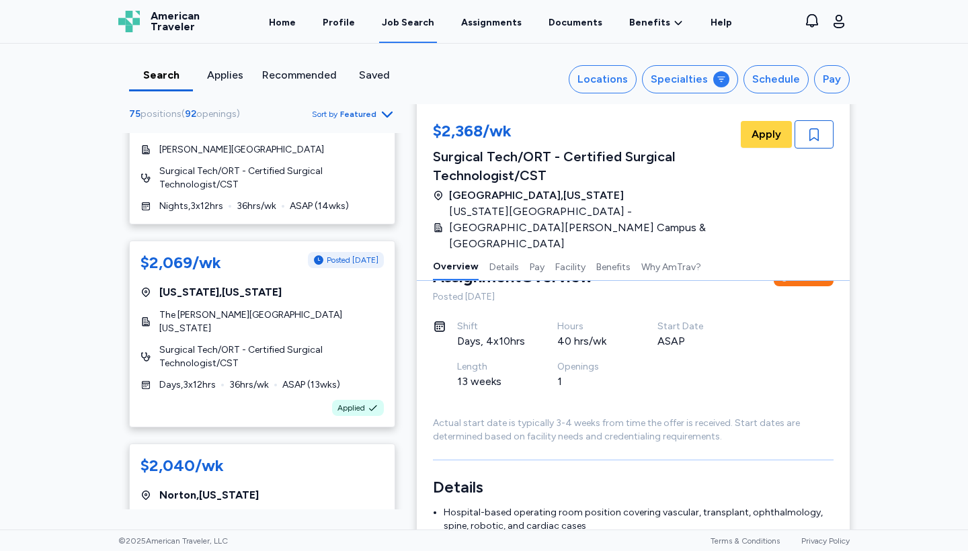
scroll to position [2518, 0]
